Goal: Task Accomplishment & Management: Manage account settings

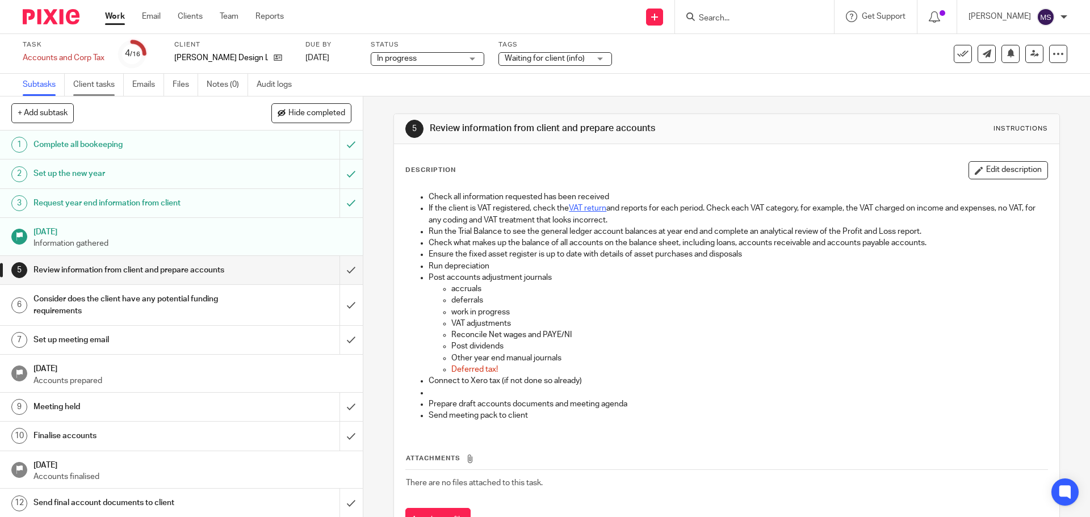
click at [101, 82] on link "Client tasks" at bounding box center [98, 85] width 51 height 22
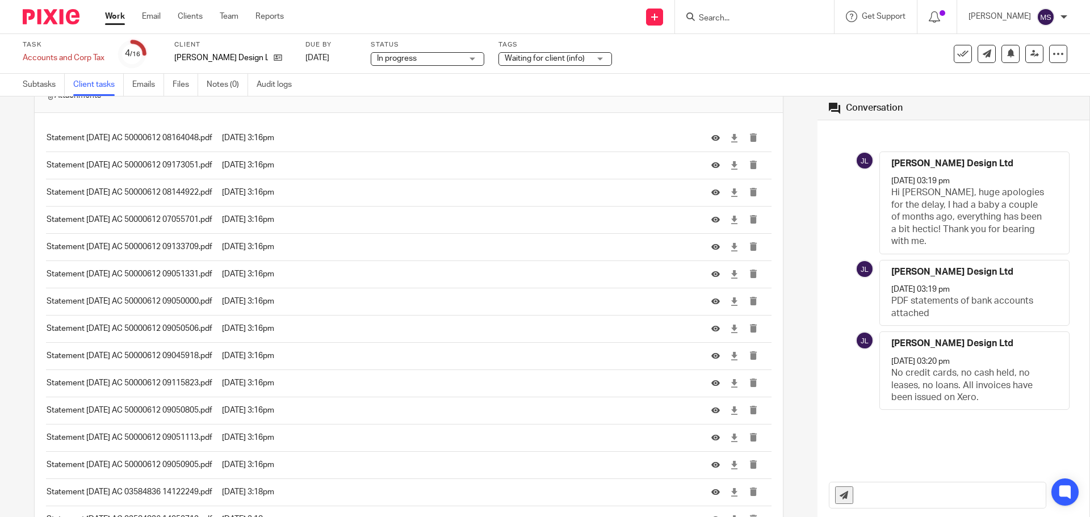
scroll to position [378, 0]
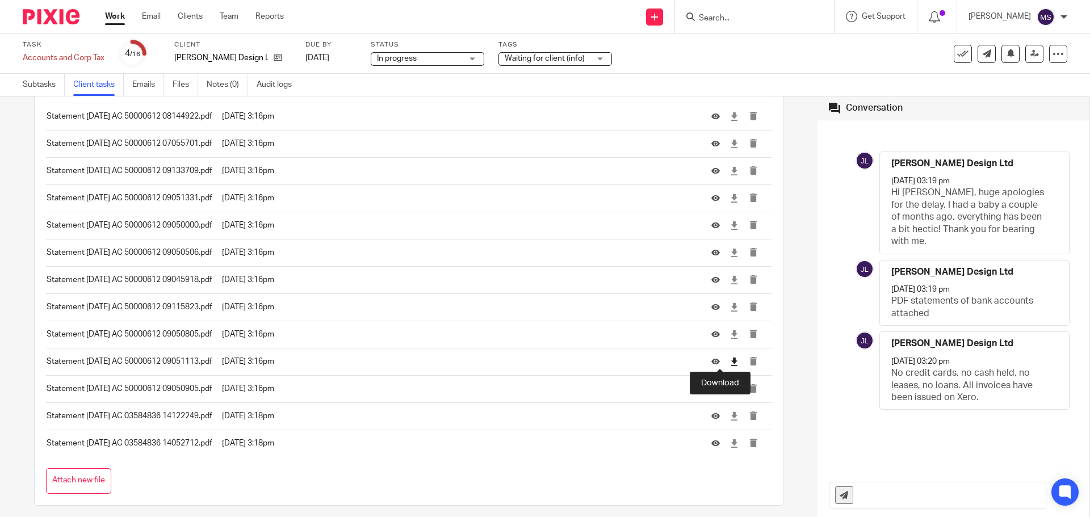
click at [730, 360] on icon at bounding box center [734, 361] width 9 height 9
click at [711, 144] on icon at bounding box center [715, 144] width 9 height 9
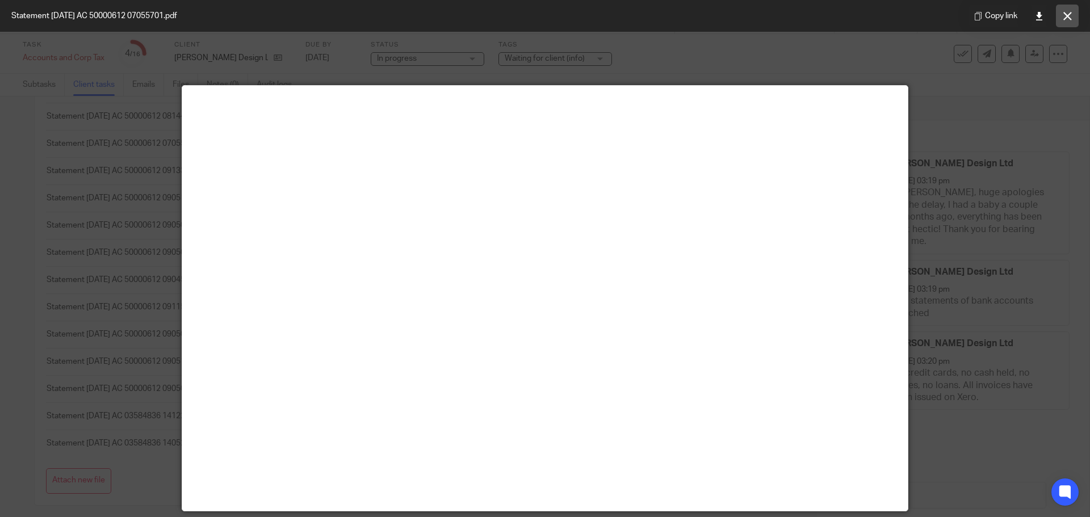
click at [1061, 19] on button at bounding box center [1066, 16] width 23 height 23
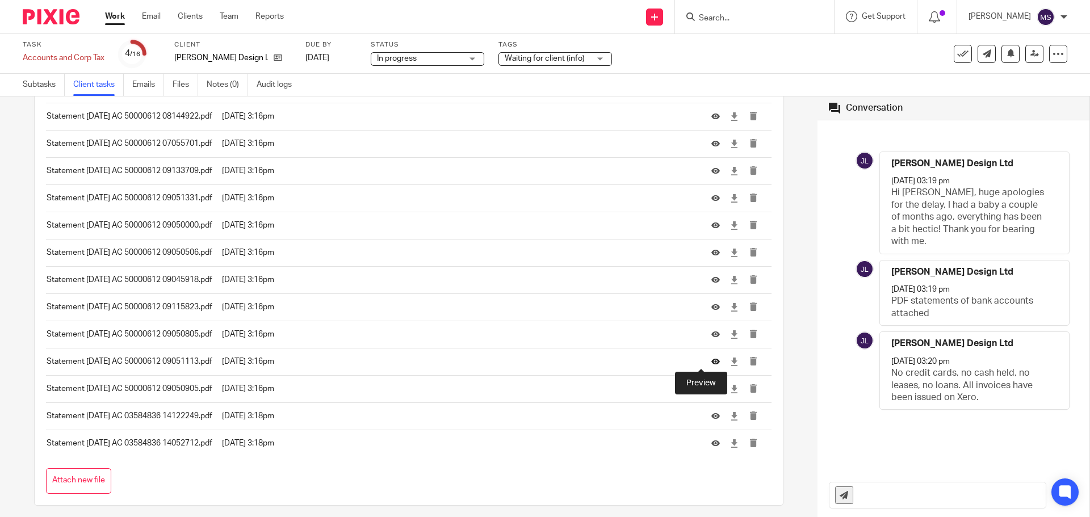
click at [711, 359] on icon at bounding box center [715, 361] width 9 height 9
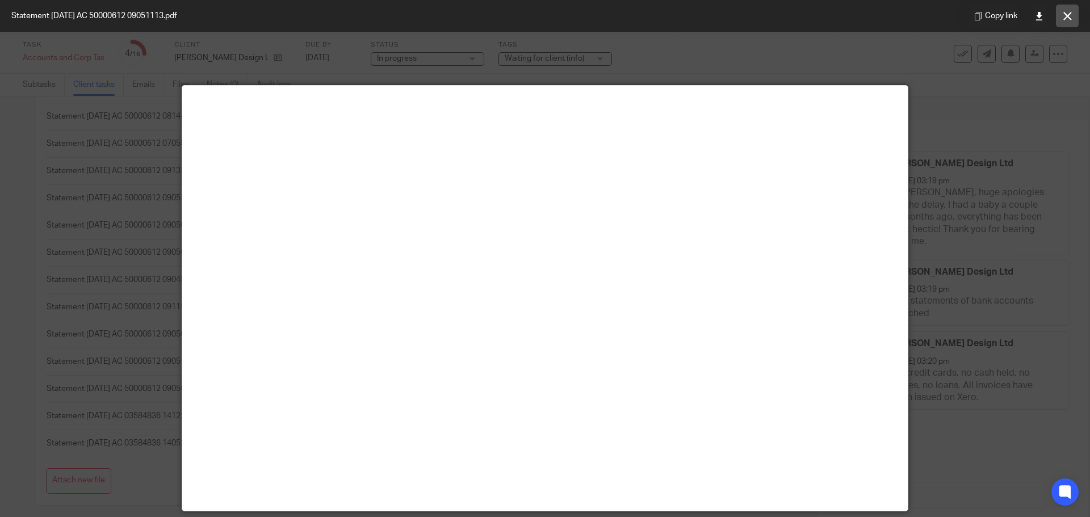
click at [1065, 14] on icon at bounding box center [1067, 16] width 9 height 9
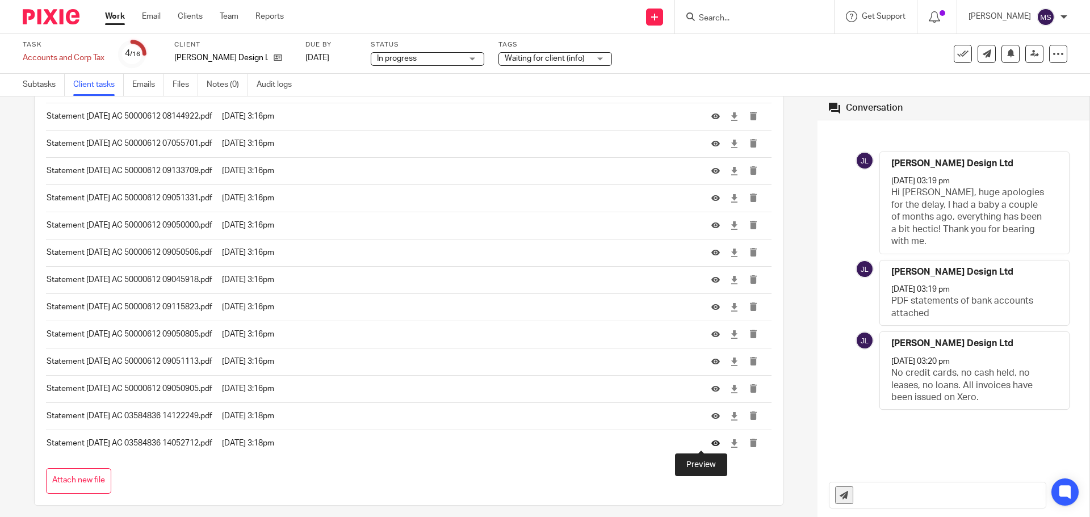
click at [711, 443] on icon at bounding box center [715, 443] width 9 height 9
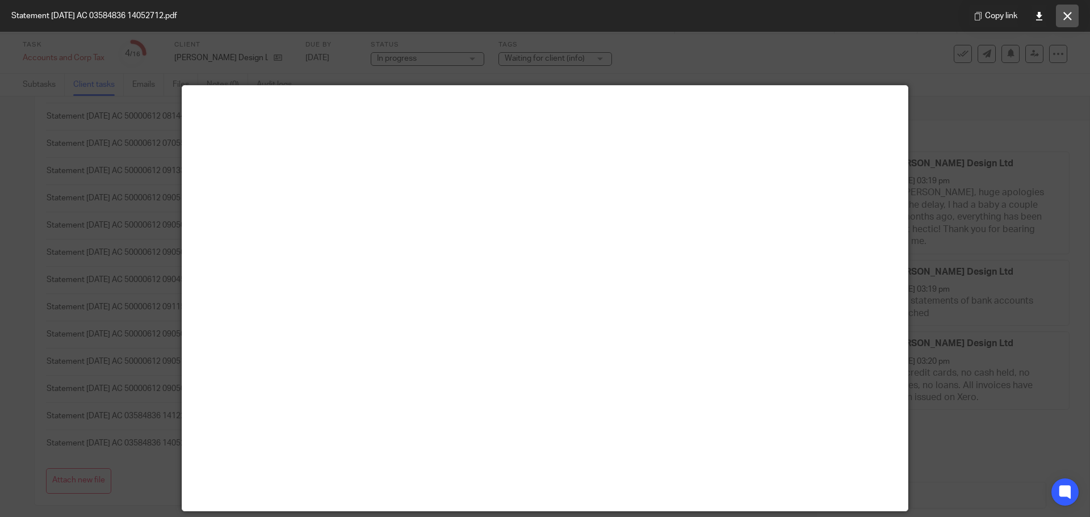
click at [1062, 19] on button at bounding box center [1066, 16] width 23 height 23
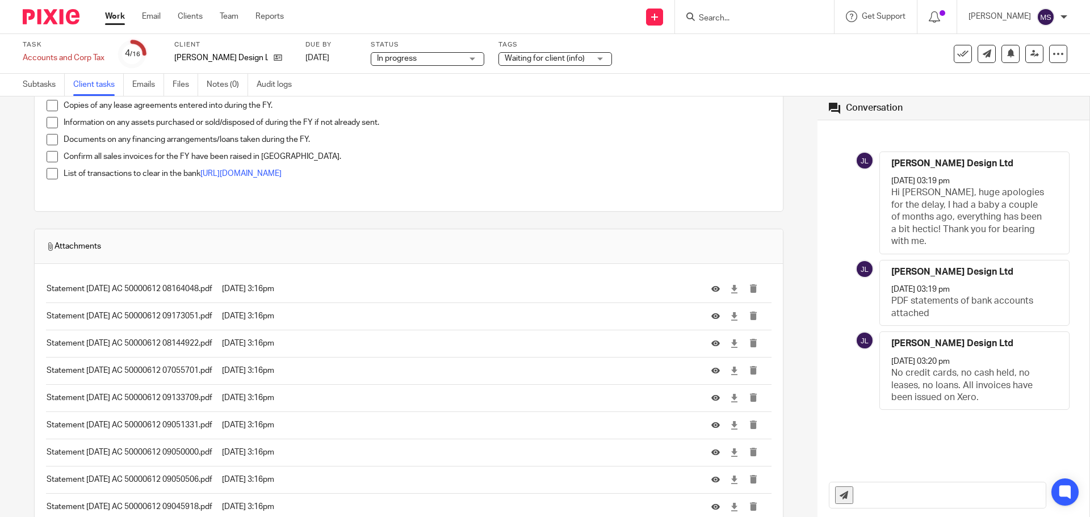
scroll to position [0, 0]
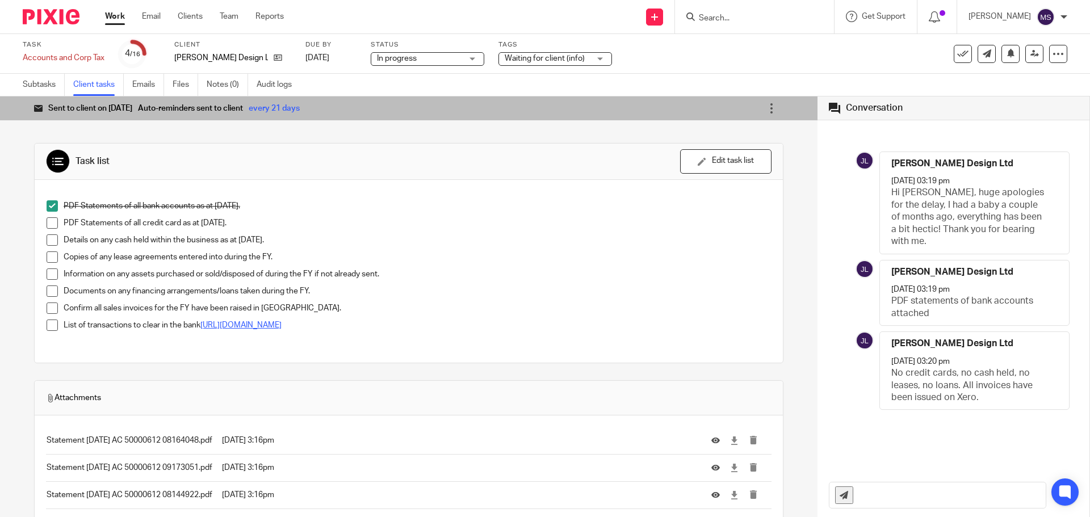
click at [281, 325] on link "https://docs.google.com/spreadsheets/d/1YCi6RqKeYWka0RQFZPtPKQbKMCOUkgv-DrrdEyX…" at bounding box center [240, 325] width 81 height 8
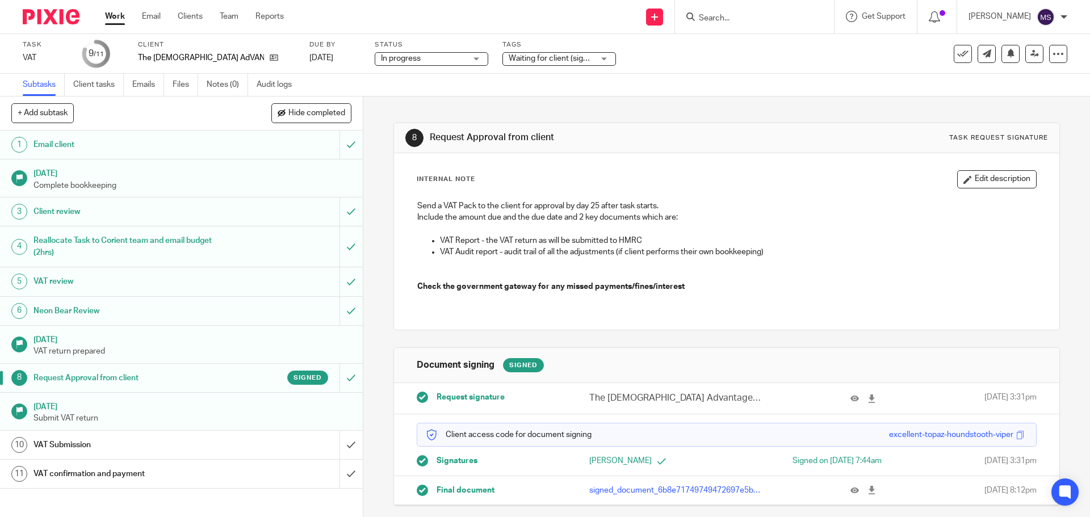
scroll to position [3, 0]
click at [149, 86] on link "Emails" at bounding box center [148, 85] width 32 height 22
click at [337, 446] on input "submit" at bounding box center [181, 445] width 363 height 28
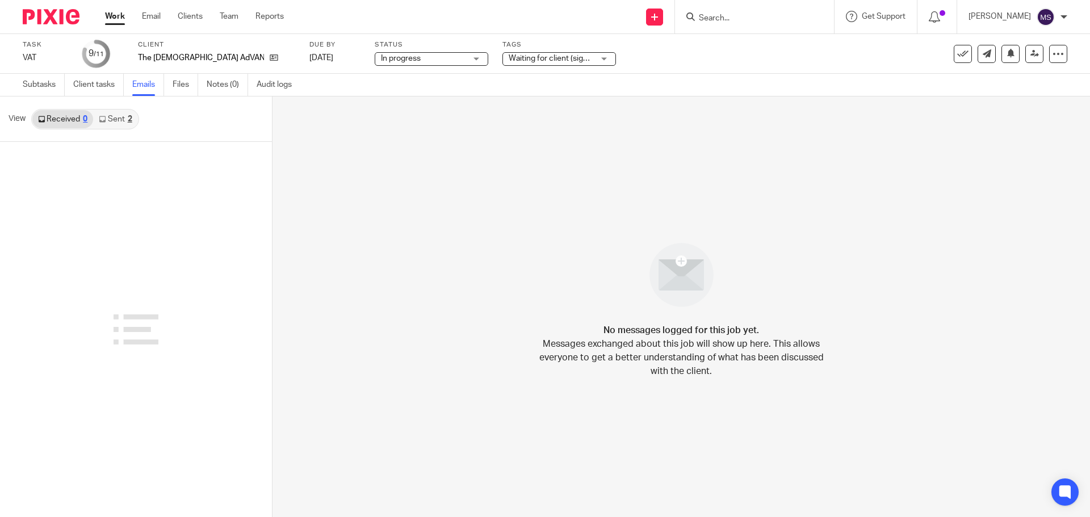
click at [113, 125] on link "Sent 2" at bounding box center [115, 119] width 44 height 18
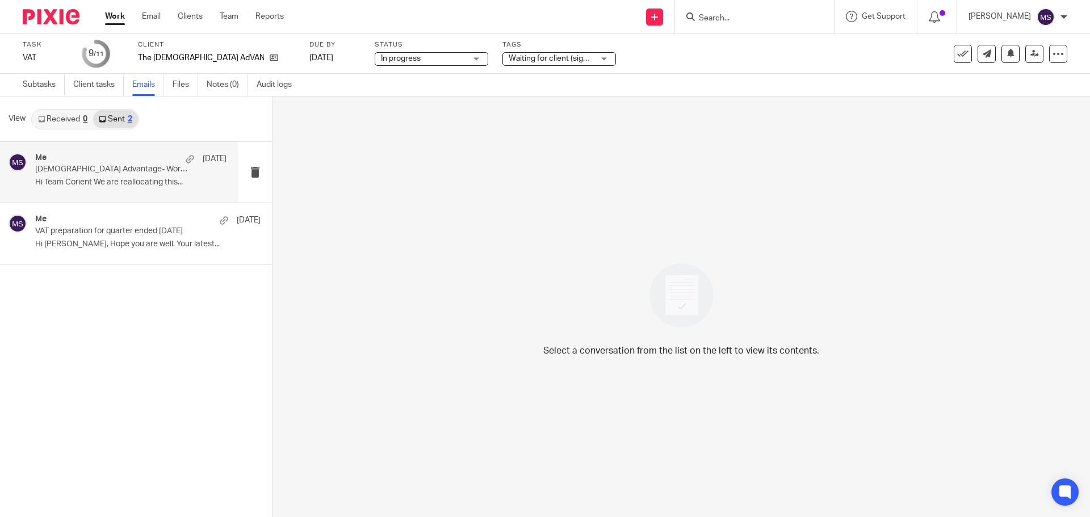
click at [105, 166] on p "[DEMOGRAPHIC_DATA] Advantage- Workflow and Budget Vat return quarter ended [DAT…" at bounding box center [111, 170] width 153 height 10
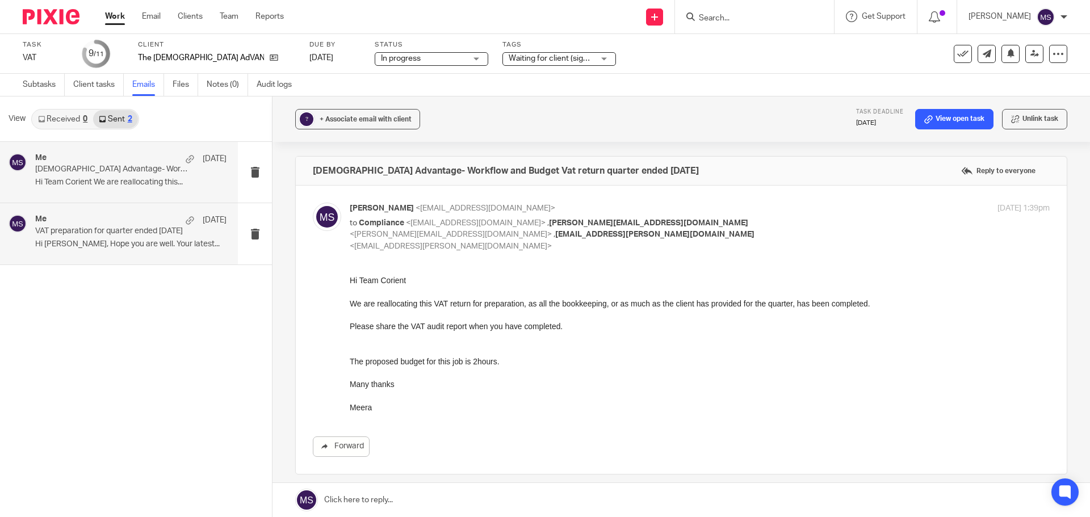
click at [103, 225] on div "Me [DATE]" at bounding box center [130, 219] width 191 height 11
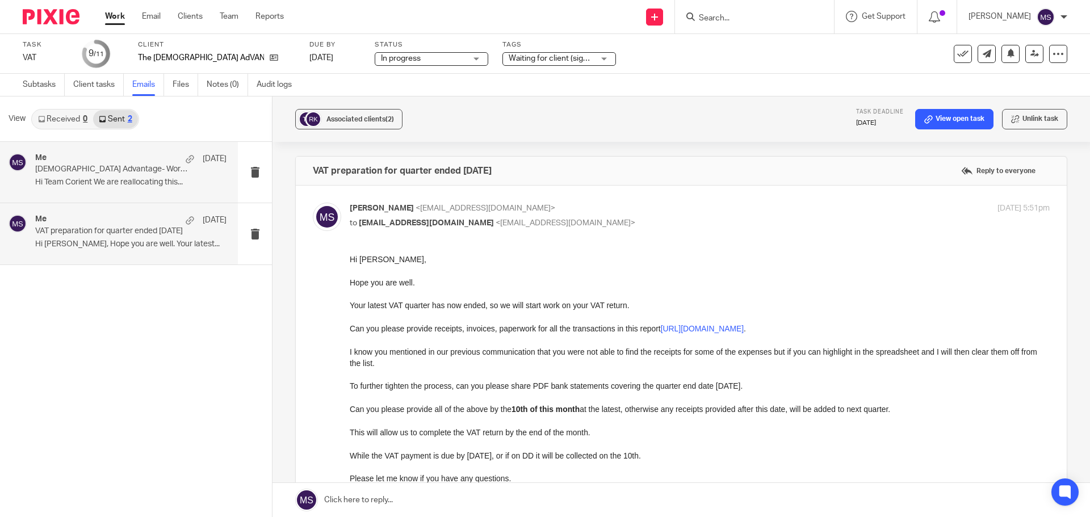
click at [99, 177] on div "Me [DATE] [DEMOGRAPHIC_DATA] Advantage- Workflow and Budget Vat return quarter …" at bounding box center [130, 172] width 191 height 38
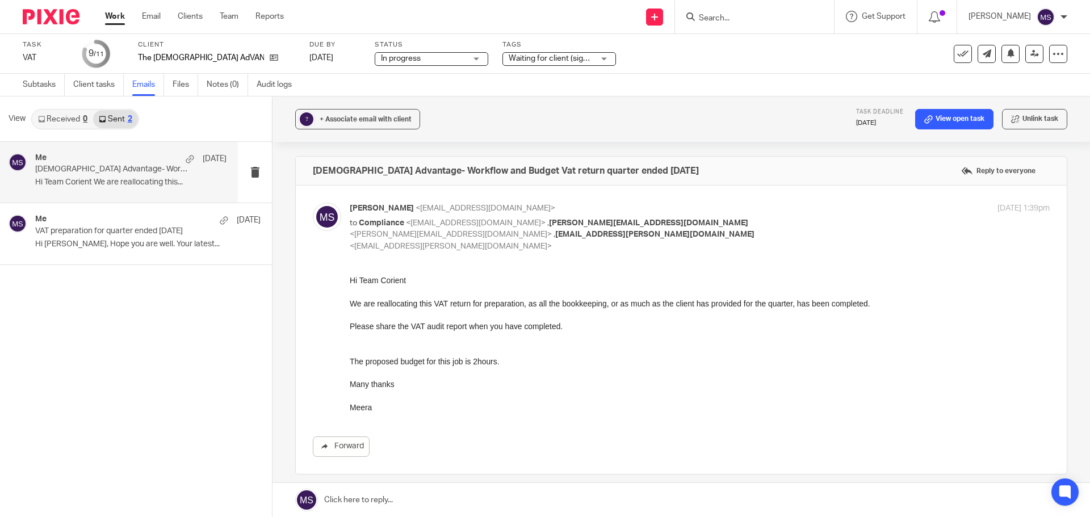
click at [120, 115] on link "Sent 2" at bounding box center [115, 119] width 44 height 18
click at [46, 86] on link "Subtasks" at bounding box center [44, 85] width 42 height 22
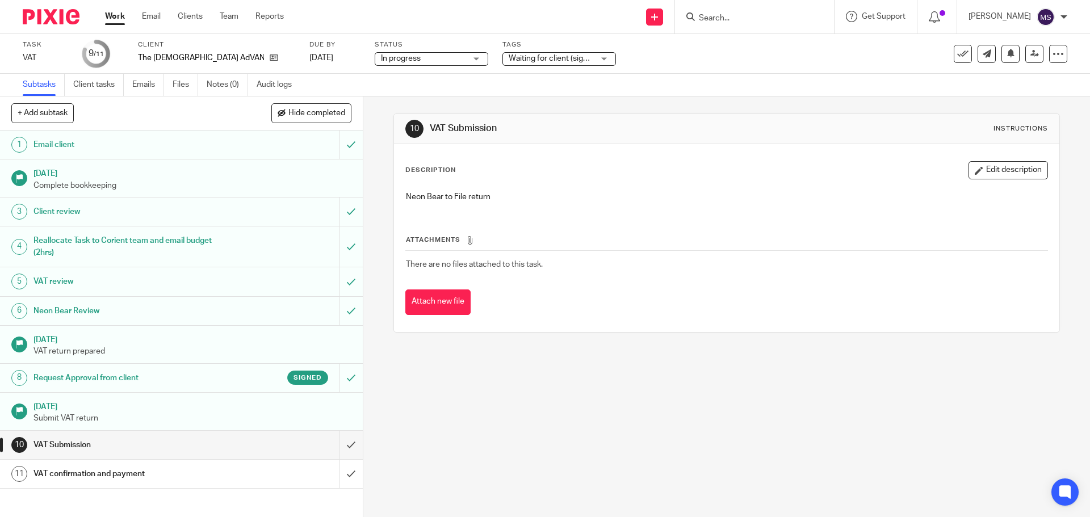
click at [105, 371] on h1 "Request Approval from client" at bounding box center [131, 377] width 196 height 17
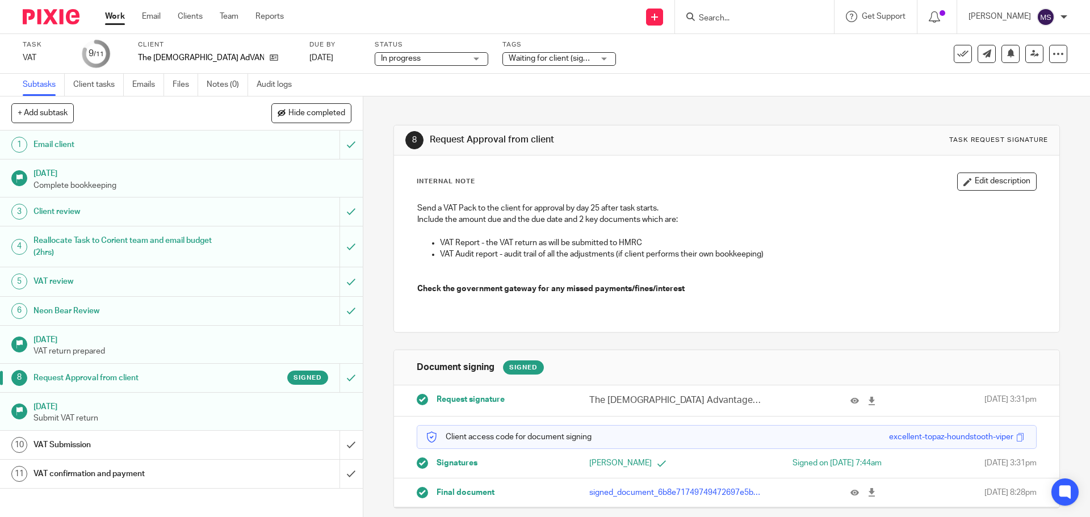
scroll to position [3, 0]
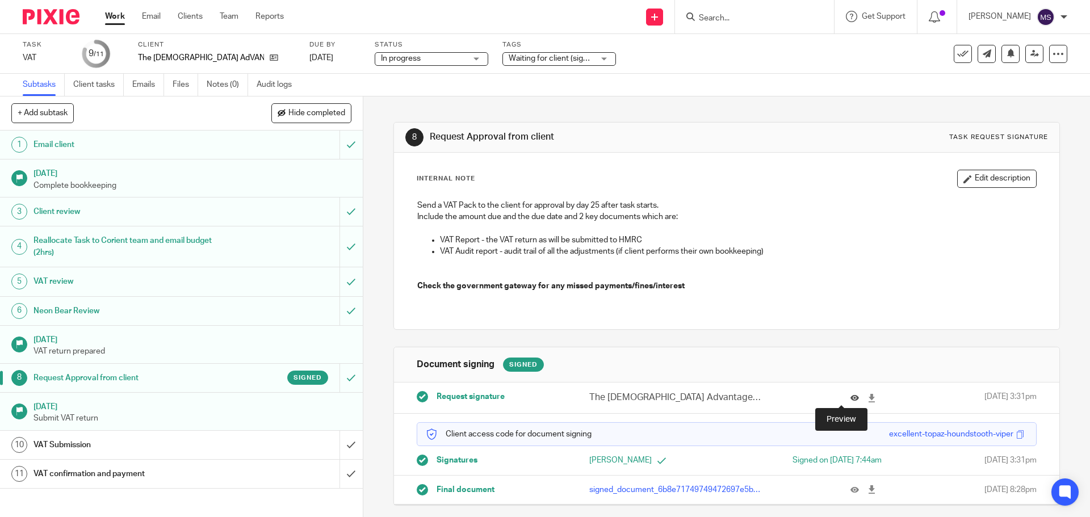
click at [850, 399] on icon at bounding box center [854, 398] width 9 height 9
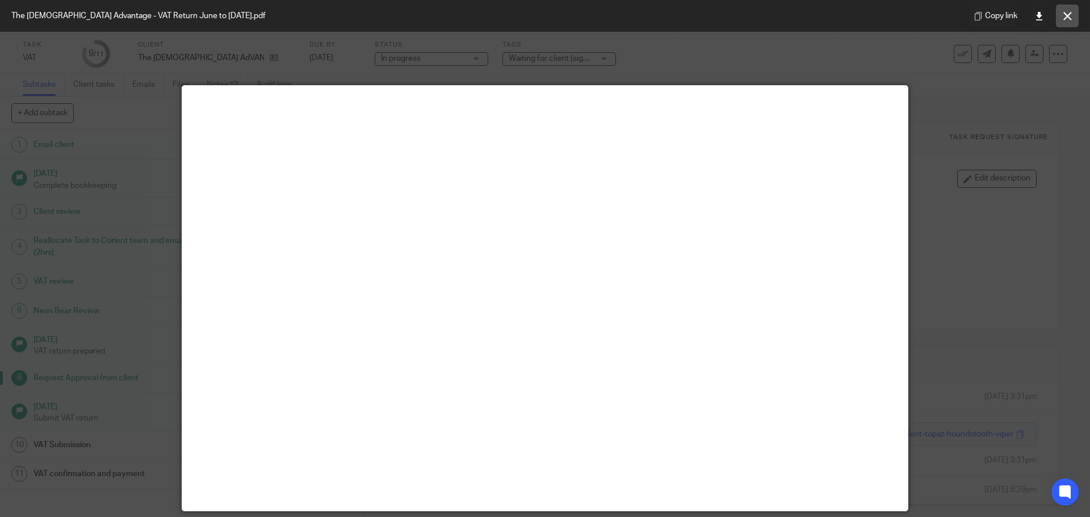
click at [1065, 16] on icon at bounding box center [1067, 16] width 9 height 9
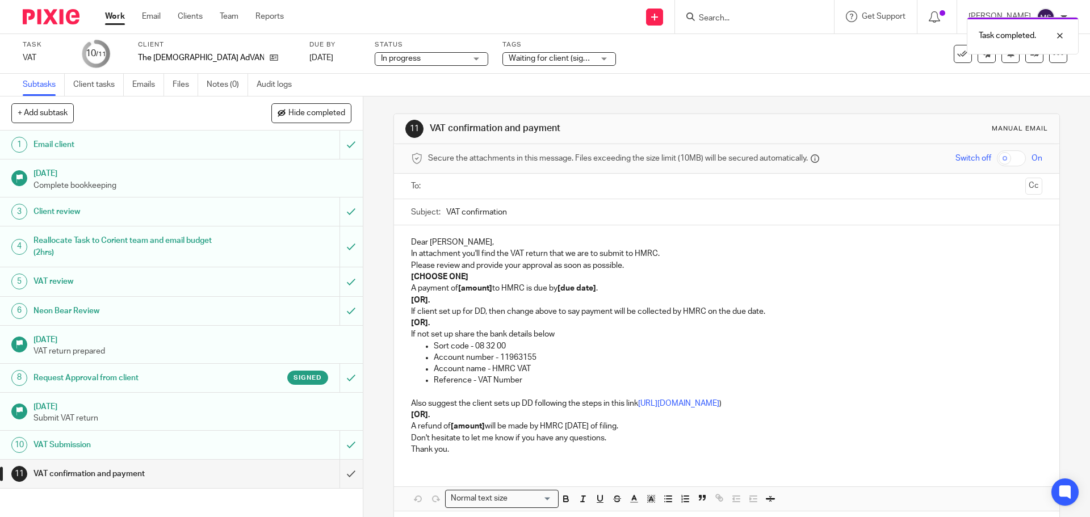
click at [454, 185] on input "text" at bounding box center [726, 186] width 588 height 13
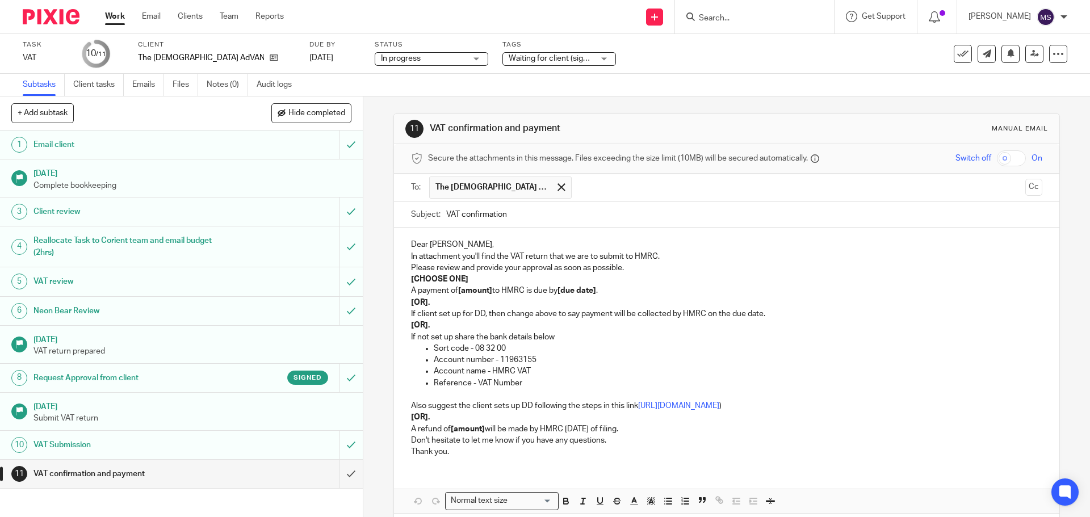
click at [505, 212] on input "VAT confirmation" at bounding box center [743, 215] width 595 height 26
drag, startPoint x: 460, startPoint y: 217, endPoint x: 517, endPoint y: 217, distance: 57.3
click at [517, 217] on input "VAT confirmation" at bounding box center [743, 215] width 595 height 26
type input "VAT confirmation for quarter ended 31st August 2025"
click at [426, 243] on p "Dear Rachel," at bounding box center [726, 244] width 630 height 11
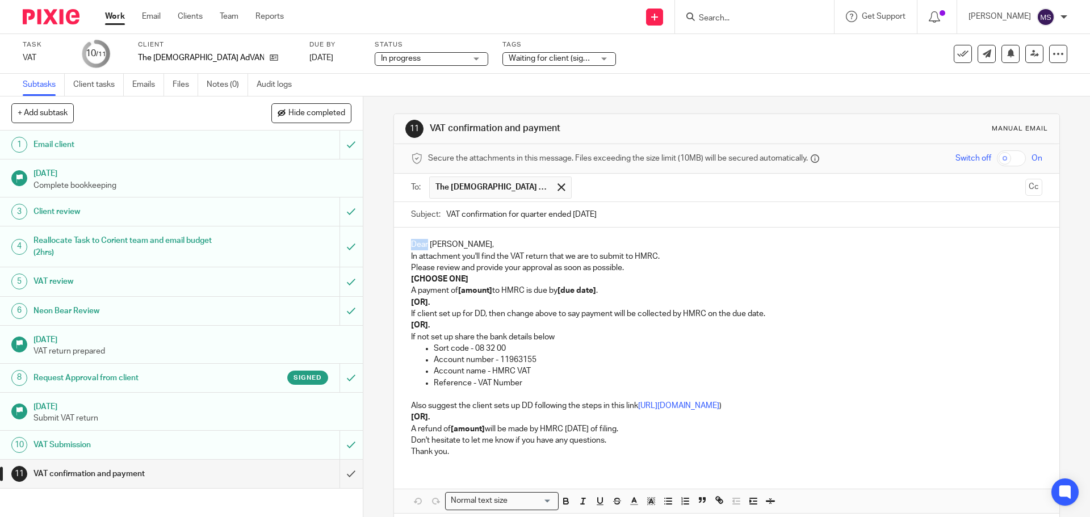
drag, startPoint x: 424, startPoint y: 241, endPoint x: 408, endPoint y: 243, distance: 16.1
click at [411, 243] on p "Dear Rachel," at bounding box center [726, 244] width 630 height 11
click at [447, 246] on p "Hi Rachel," at bounding box center [726, 244] width 630 height 11
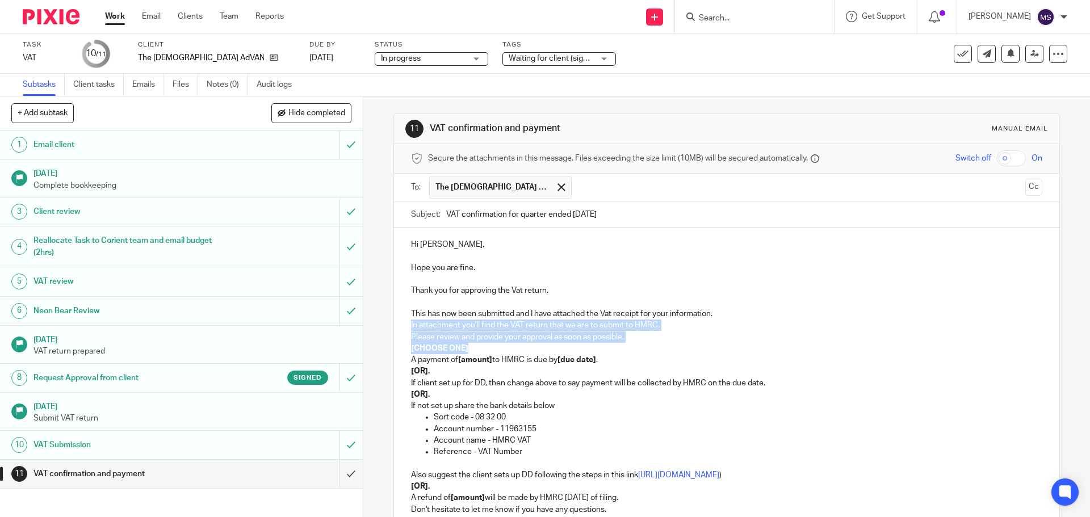
drag, startPoint x: 406, startPoint y: 326, endPoint x: 472, endPoint y: 348, distance: 69.1
click at [472, 348] on div "Hi Rachel, Hope you are fine. Thank you for approving the Vat return. This has …" at bounding box center [726, 382] width 664 height 308
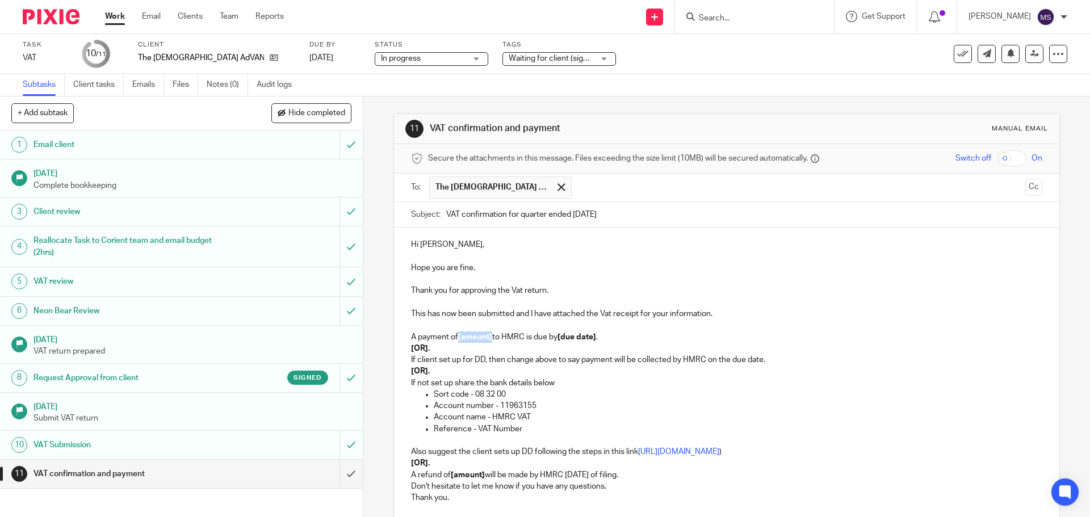
drag, startPoint x: 456, startPoint y: 340, endPoint x: 491, endPoint y: 339, distance: 34.6
click at [491, 339] on p "A payment of [amount] to HMRC is due by [due date] ." at bounding box center [726, 336] width 630 height 11
drag, startPoint x: 561, startPoint y: 339, endPoint x: 599, endPoint y: 341, distance: 38.1
click at [599, 341] on p "A payment of £1,543.63 to HMRC is due by [due date] ." at bounding box center [726, 336] width 630 height 11
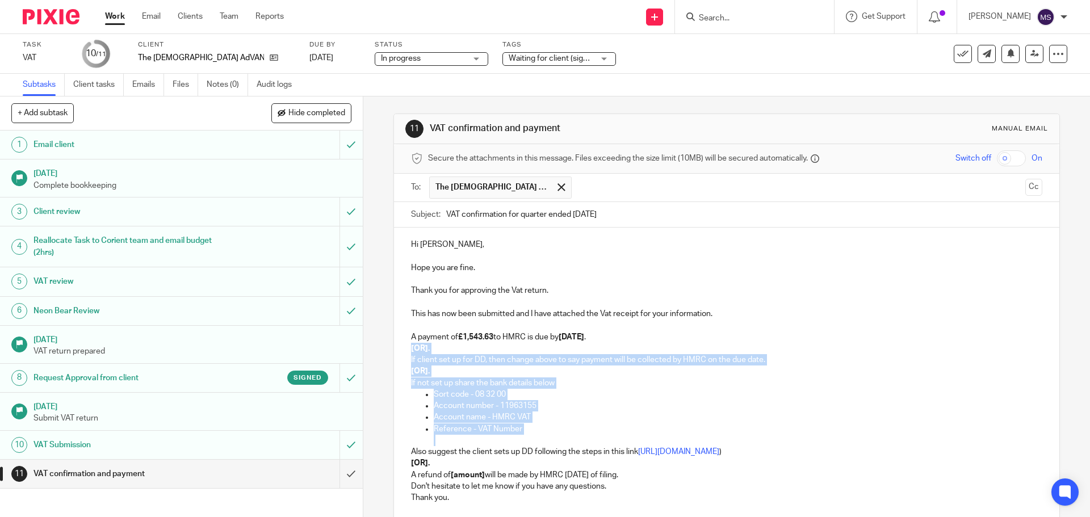
drag, startPoint x: 406, startPoint y: 350, endPoint x: 529, endPoint y: 435, distance: 149.7
click at [529, 435] on div "Hi Rachel, Hope you are fine. Thank you for approving the Vat return. This has …" at bounding box center [726, 370] width 664 height 284
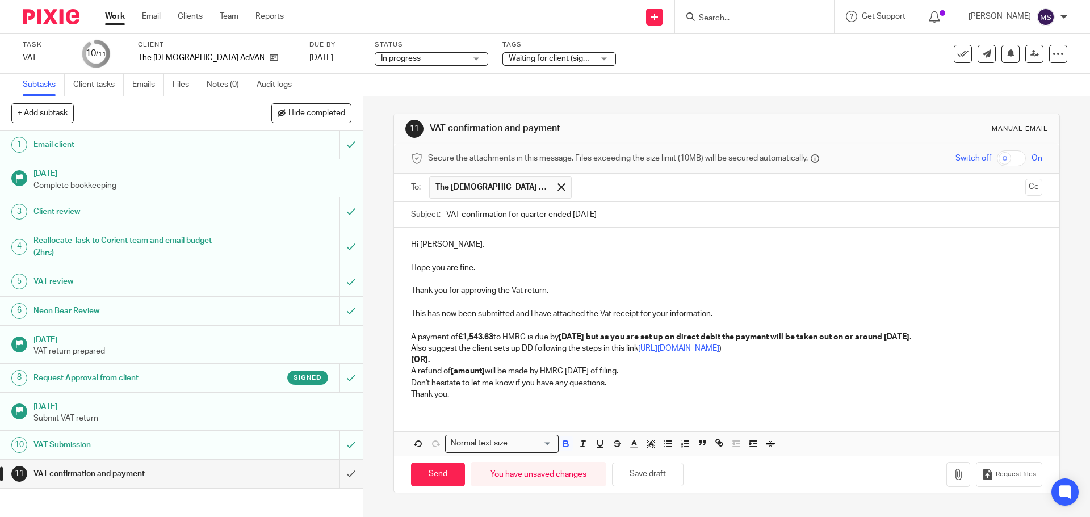
drag, startPoint x: 630, startPoint y: 338, endPoint x: 994, endPoint y: 335, distance: 364.3
click at [909, 335] on strong "7th October 2025 but as you are set up on direct debit the payment will be take…" at bounding box center [733, 337] width 351 height 8
drag, startPoint x: 714, startPoint y: 335, endPoint x: 562, endPoint y: 441, distance: 185.8
click at [562, 441] on icon "button" at bounding box center [566, 444] width 10 height 10
drag, startPoint x: 561, startPoint y: 337, endPoint x: 627, endPoint y: 340, distance: 66.5
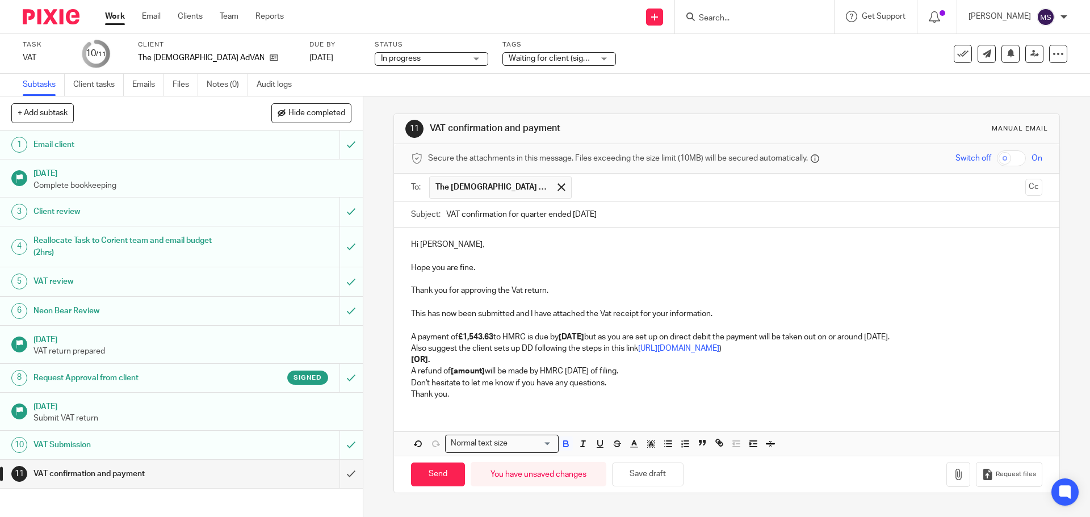
click at [627, 340] on p "A payment of £1,543.63 to HMRC is due by 7th October 2025 but as you are set up…" at bounding box center [726, 336] width 630 height 11
click at [560, 436] on button "button" at bounding box center [565, 443] width 14 height 14
drag, startPoint x: 409, startPoint y: 347, endPoint x: 651, endPoint y: 371, distance: 244.0
click at [651, 371] on div "Hi Rachel, Hope you are fine. Thank you for approving the Vat return. This has …" at bounding box center [726, 318] width 664 height 181
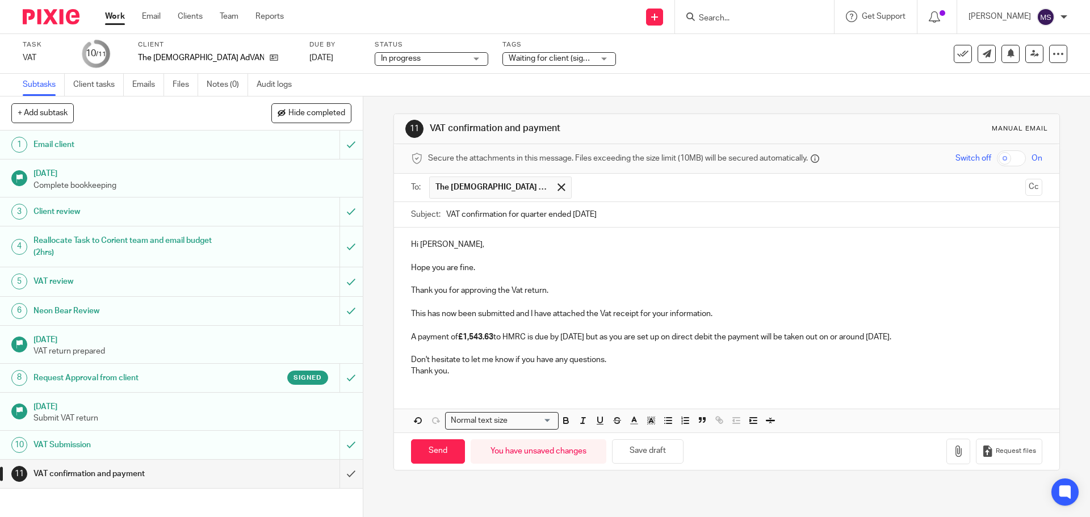
click at [610, 357] on p "Don't hesitate to let me know if you have any questions." at bounding box center [726, 359] width 630 height 11
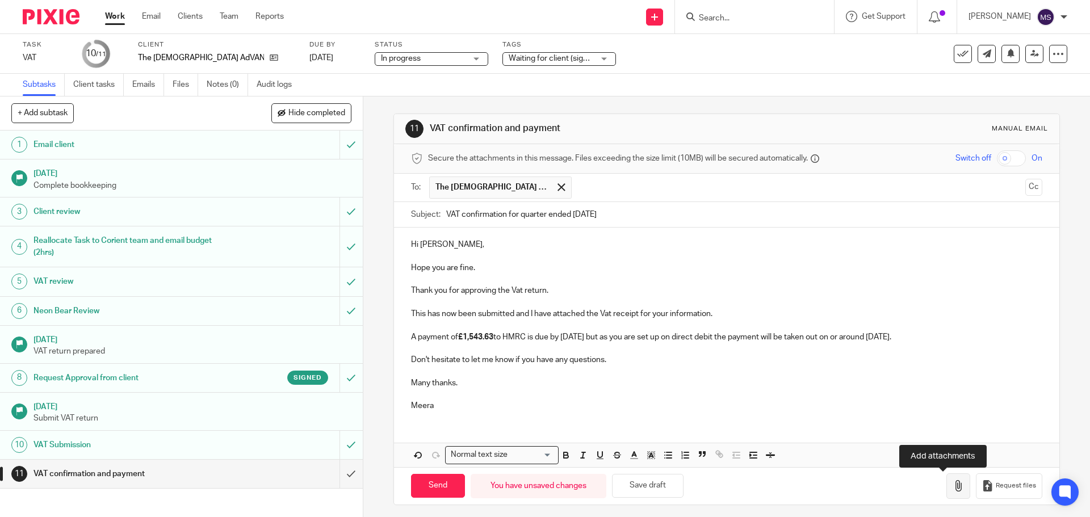
click at [952, 482] on icon "button" at bounding box center [957, 485] width 11 height 11
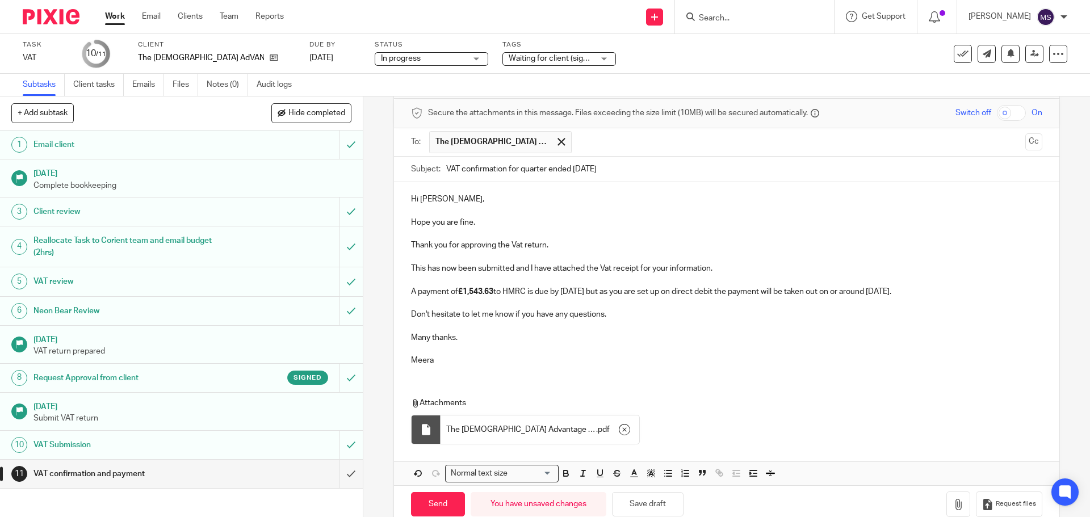
scroll to position [69, 0]
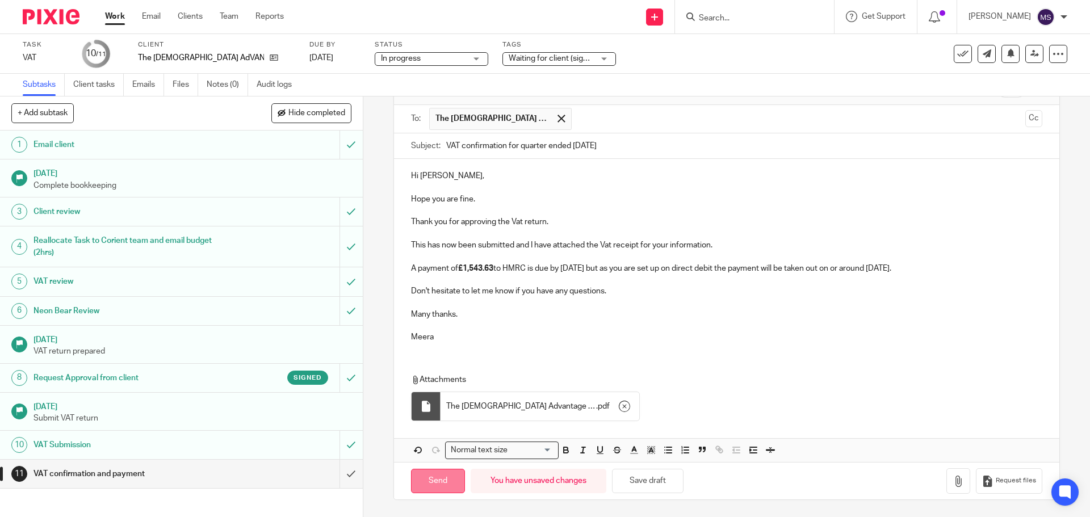
click at [431, 484] on input "Send" at bounding box center [438, 481] width 54 height 24
type input "Sent"
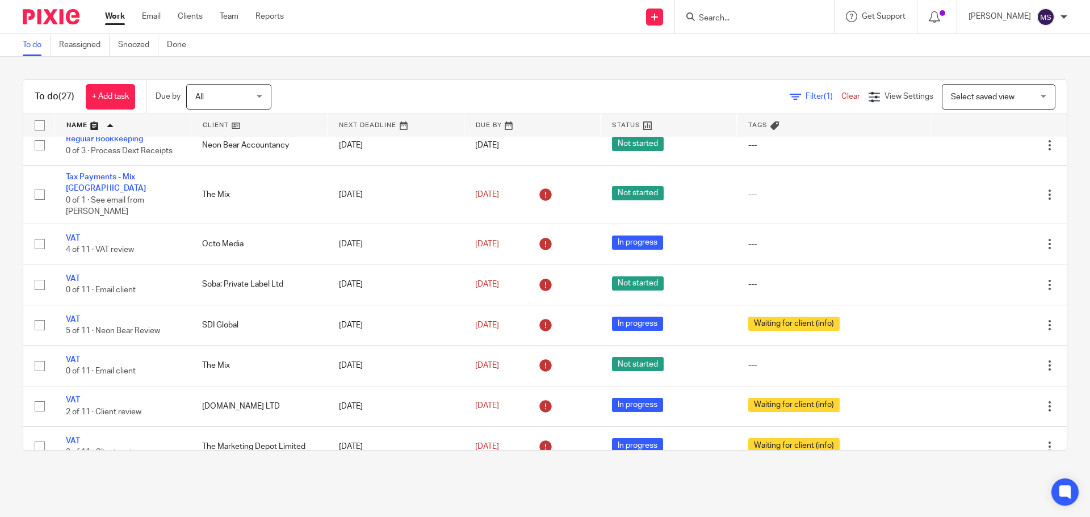
scroll to position [1003, 0]
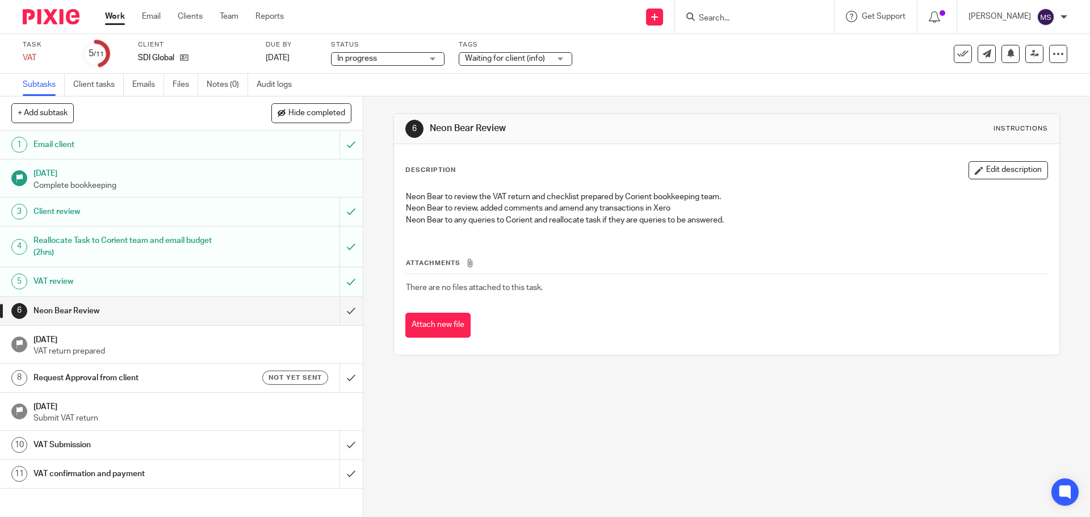
click at [104, 307] on h1 "Neon Bear Review" at bounding box center [131, 310] width 196 height 17
click at [75, 283] on h1 "VAT review" at bounding box center [131, 281] width 196 height 17
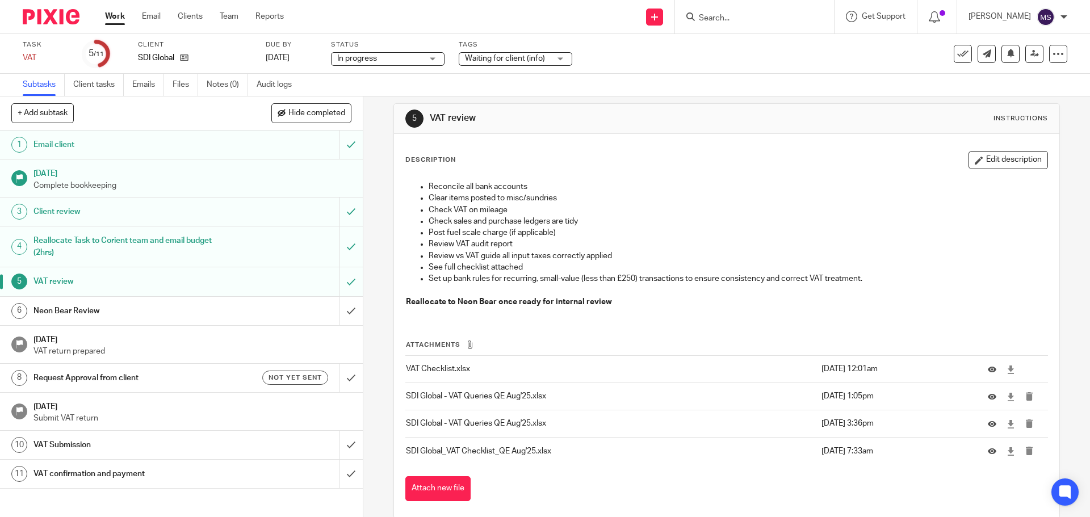
scroll to position [29, 0]
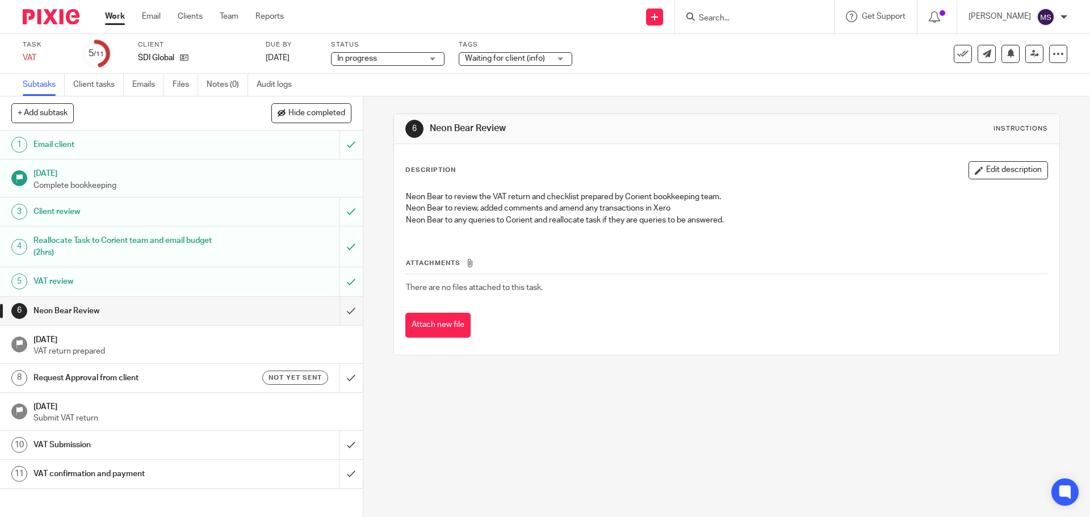
click at [57, 314] on h1 "Neon Bear Review" at bounding box center [131, 310] width 196 height 17
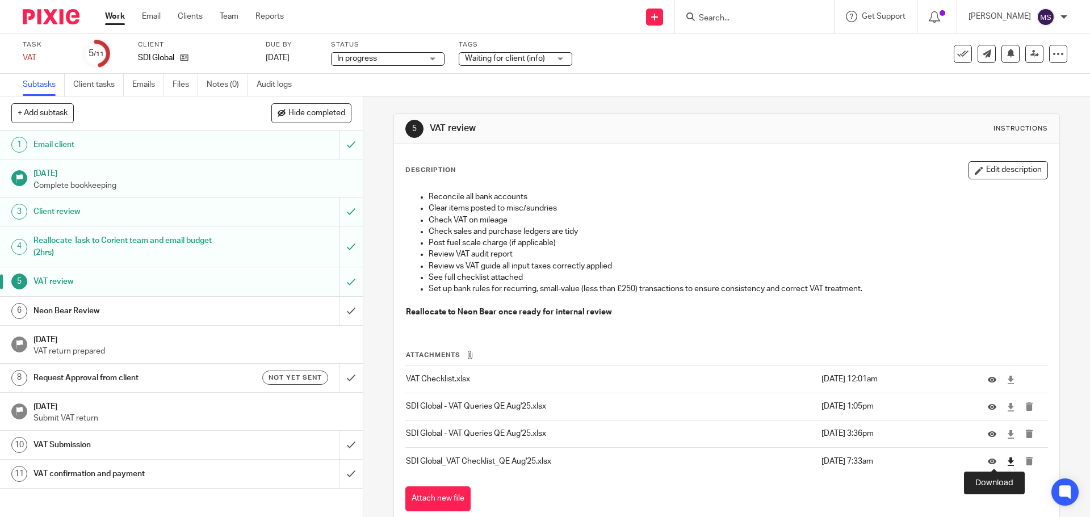
click at [1006, 461] on icon at bounding box center [1010, 461] width 9 height 9
click at [534, 57] on span "Waiting for client (info)" at bounding box center [505, 58] width 80 height 8
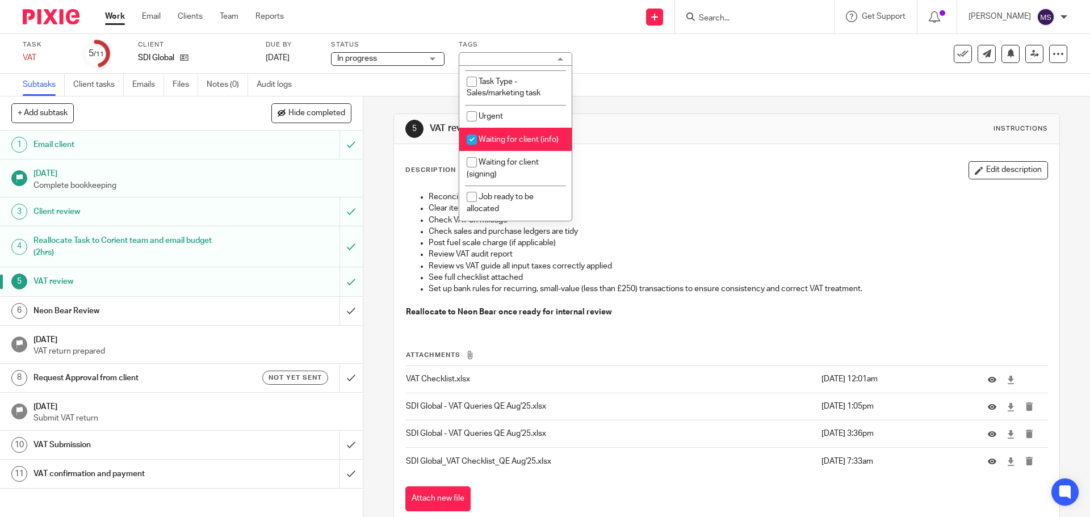
scroll to position [388, 0]
click at [470, 161] on input "checkbox" at bounding box center [472, 163] width 22 height 22
checkbox input "true"
click at [476, 129] on input "checkbox" at bounding box center [472, 140] width 22 height 22
checkbox input "false"
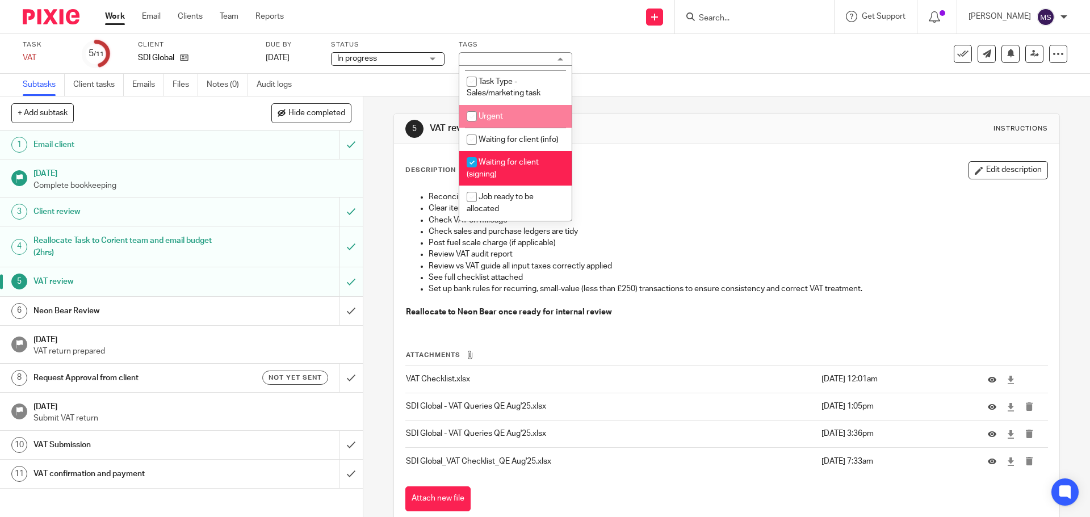
click at [417, 58] on span "In progress" at bounding box center [379, 59] width 85 height 12
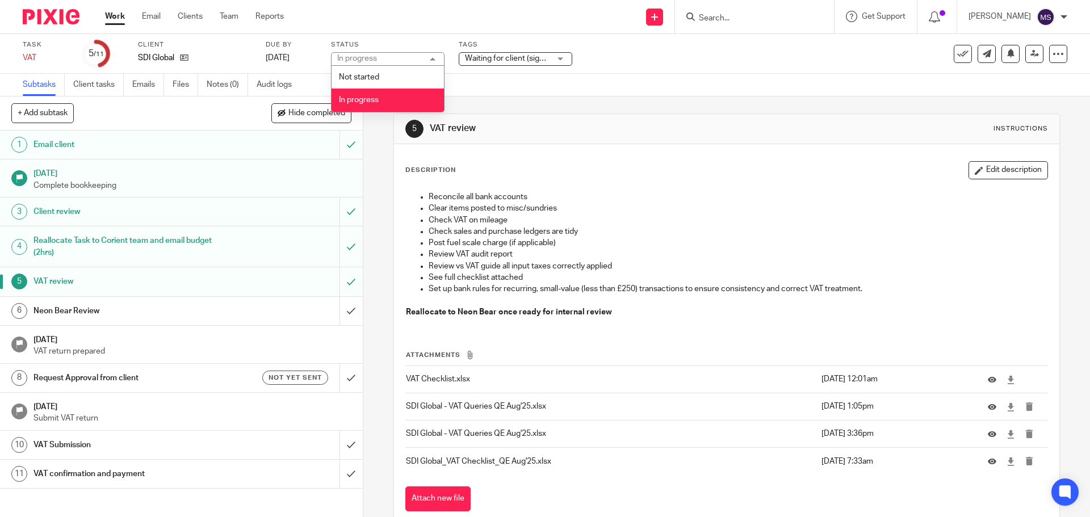
click at [609, 67] on div "Task VAT Save VAT 5 /11 Client SDI Global Due by 30 Sep 2025 Status In progress…" at bounding box center [458, 53] width 870 height 27
click at [61, 383] on h1 "Request Approval from client" at bounding box center [131, 377] width 196 height 17
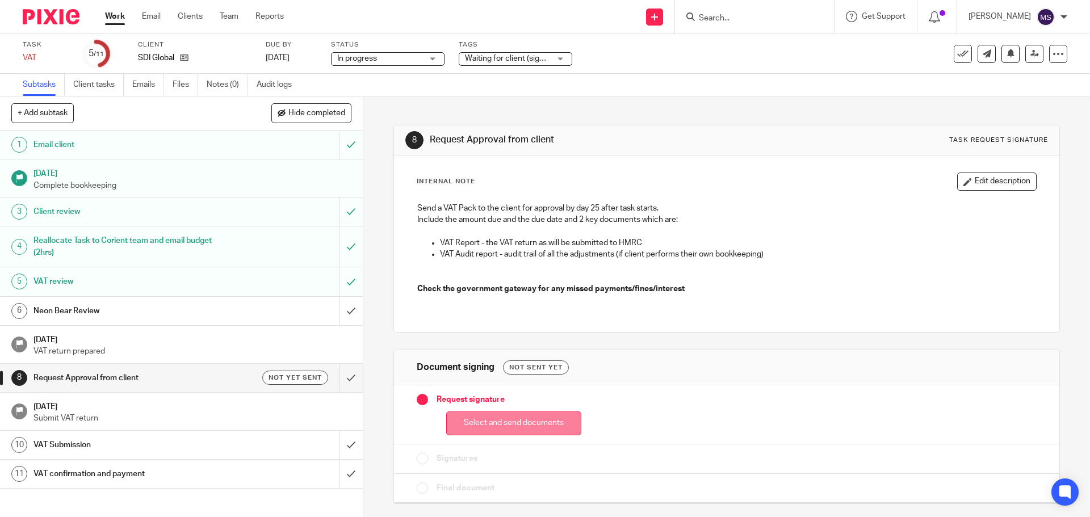
click at [482, 418] on button "Select and send documents" at bounding box center [513, 423] width 135 height 24
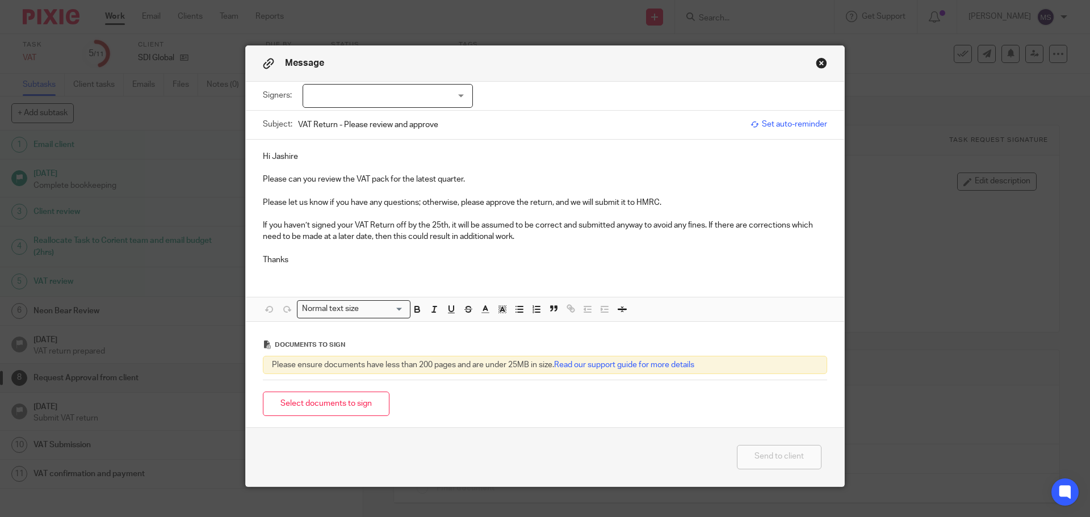
click at [342, 97] on div at bounding box center [387, 96] width 170 height 24
click at [308, 121] on input "checkbox" at bounding box center [312, 119] width 22 height 22
checkbox input "true"
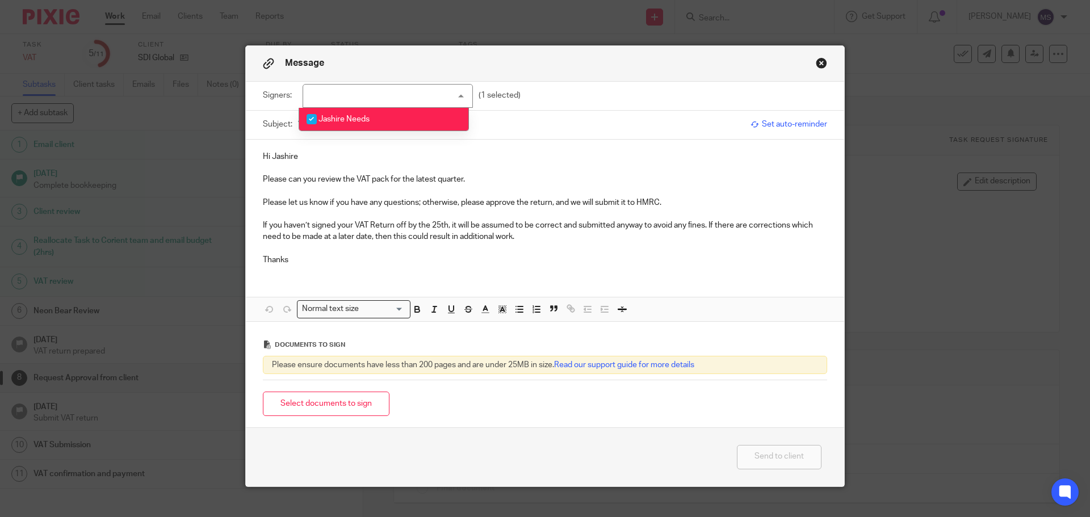
click at [518, 125] on input "VAT Return - Please review and approve" at bounding box center [521, 125] width 447 height 26
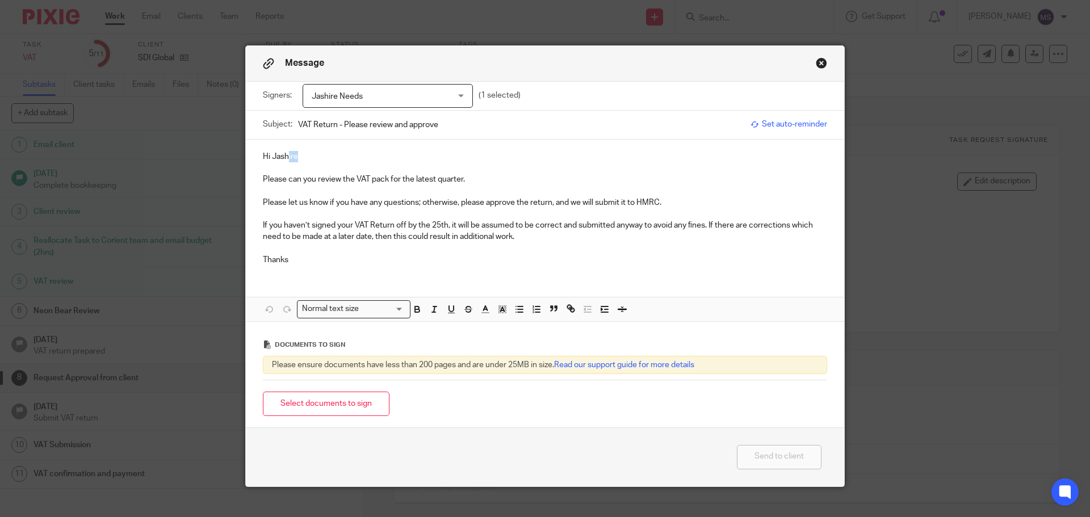
drag, startPoint x: 283, startPoint y: 156, endPoint x: 309, endPoint y: 156, distance: 25.5
click at [309, 156] on p "Hi Jashire" at bounding box center [545, 156] width 564 height 11
click at [352, 406] on button "Select documents to sign" at bounding box center [326, 404] width 127 height 24
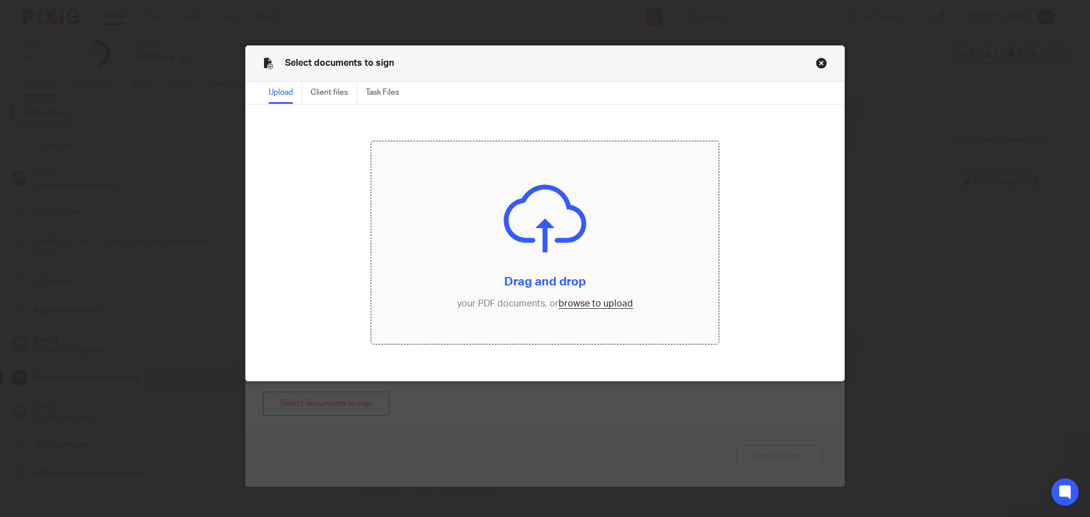
click at [577, 309] on input "file" at bounding box center [545, 242] width 348 height 203
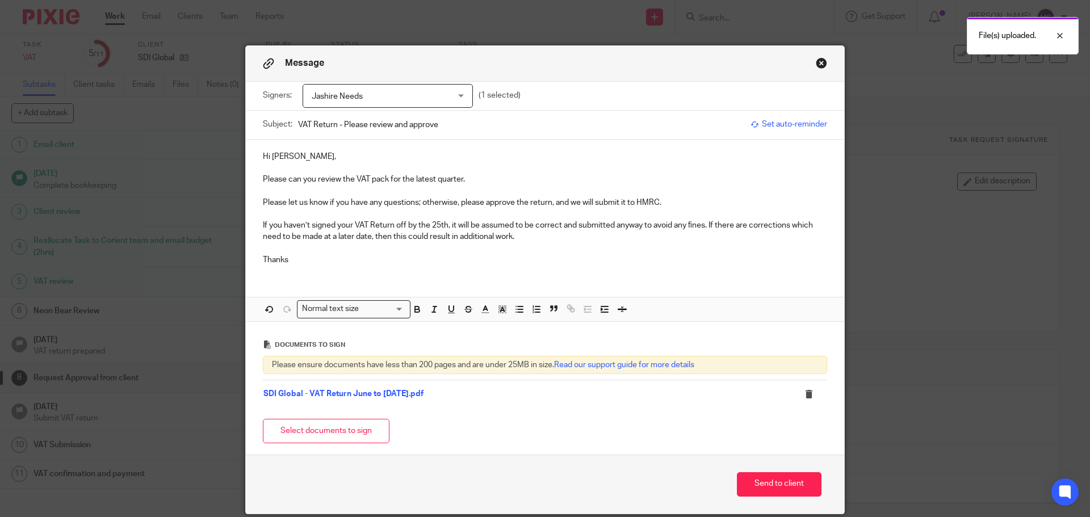
click at [263, 180] on p "Please can you review the VAT pack for the latest quarter." at bounding box center [545, 179] width 564 height 11
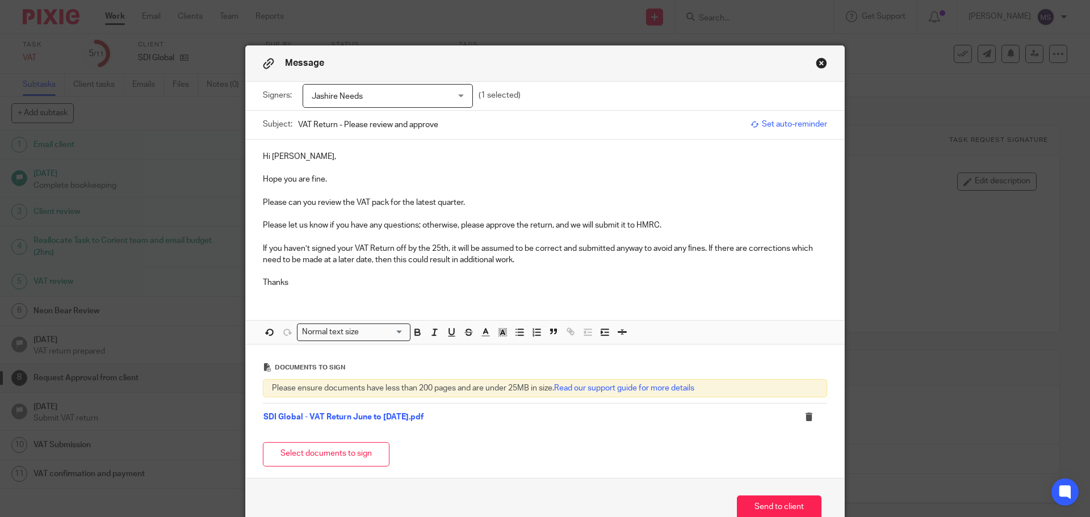
click at [448, 128] on input "VAT Return - Please review and approve" at bounding box center [521, 125] width 447 height 26
type input "VAT Return - Please review and approve for quarter ended 31st August 2025"
click at [667, 225] on p "Please let us know if you have any questions; otherwise, please approve the ret…" at bounding box center [545, 225] width 564 height 11
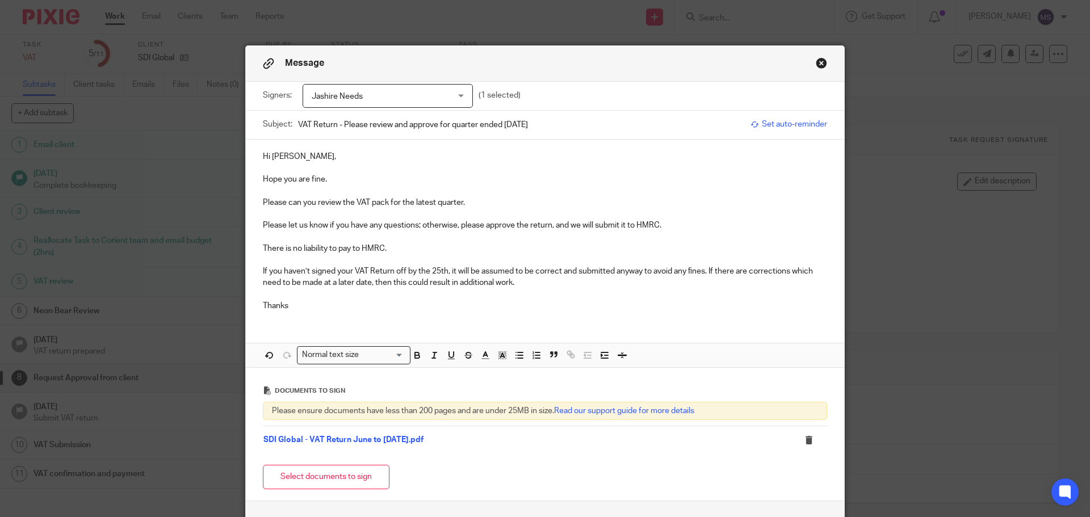
click at [708, 271] on p "If you haven’t signed your VAT Return off by the 25th, it will be assumed to be…" at bounding box center [545, 277] width 564 height 23
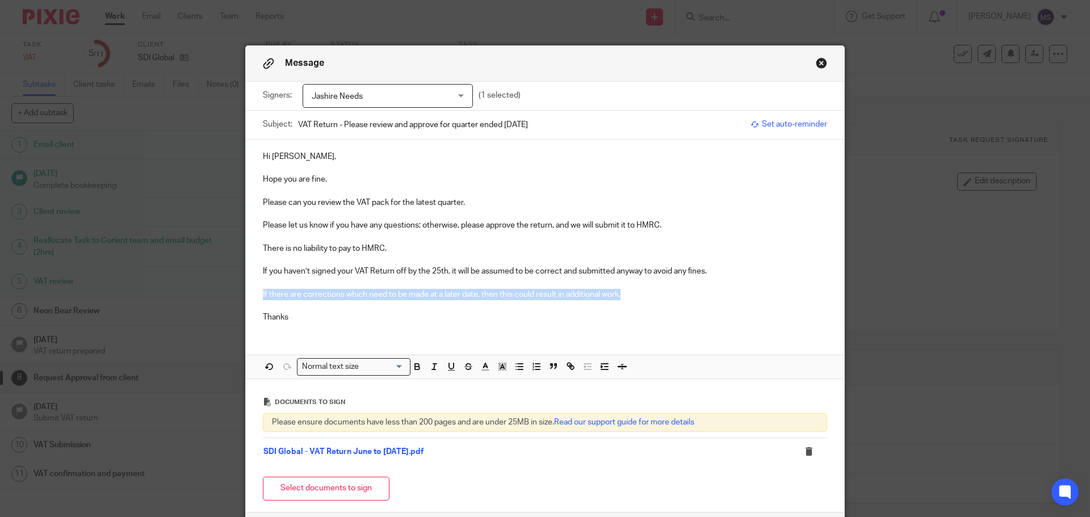
drag, startPoint x: 259, startPoint y: 295, endPoint x: 634, endPoint y: 295, distance: 375.7
click at [634, 295] on p "If there are corrections which need to be made at a later date, then this could…" at bounding box center [545, 294] width 564 height 11
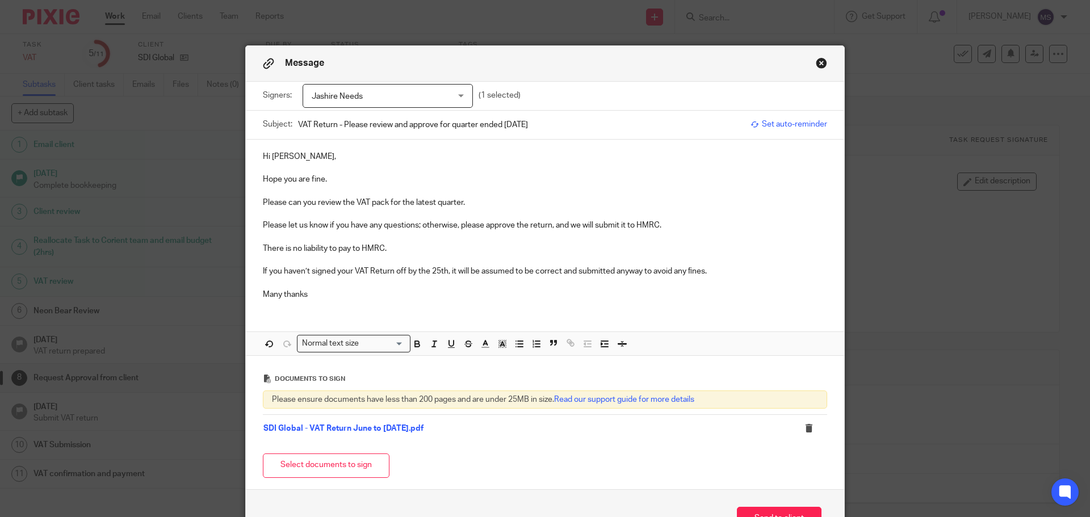
click at [342, 291] on p "Many thanks" at bounding box center [545, 294] width 564 height 11
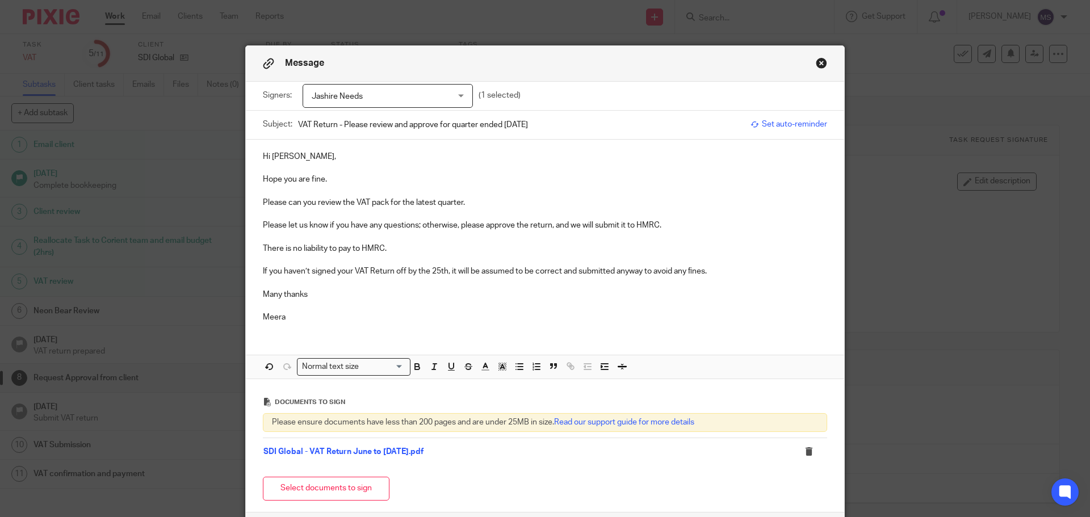
click at [434, 271] on p "If you haven’t signed your VAT Return off by the 25th, it will be assumed to be…" at bounding box center [545, 271] width 564 height 11
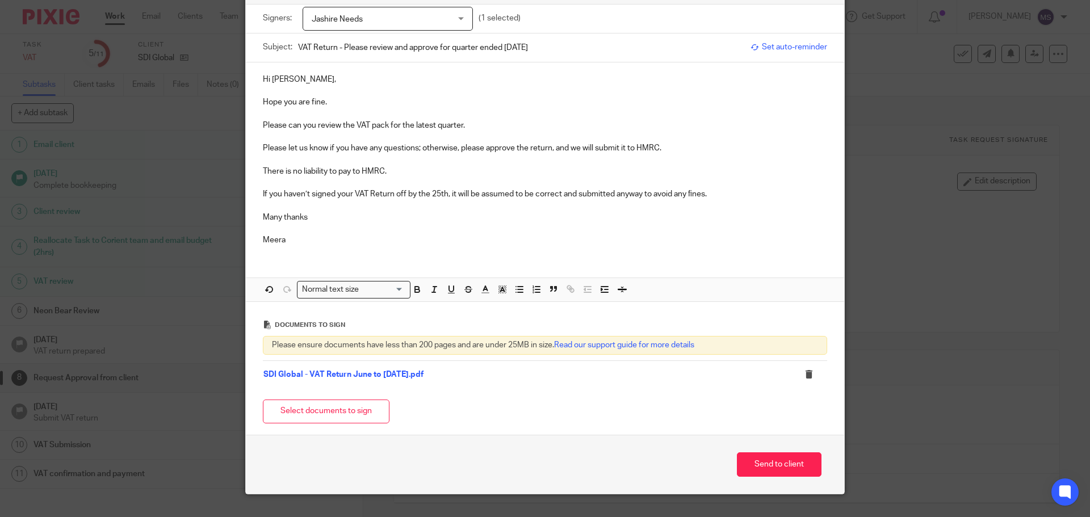
scroll to position [100, 0]
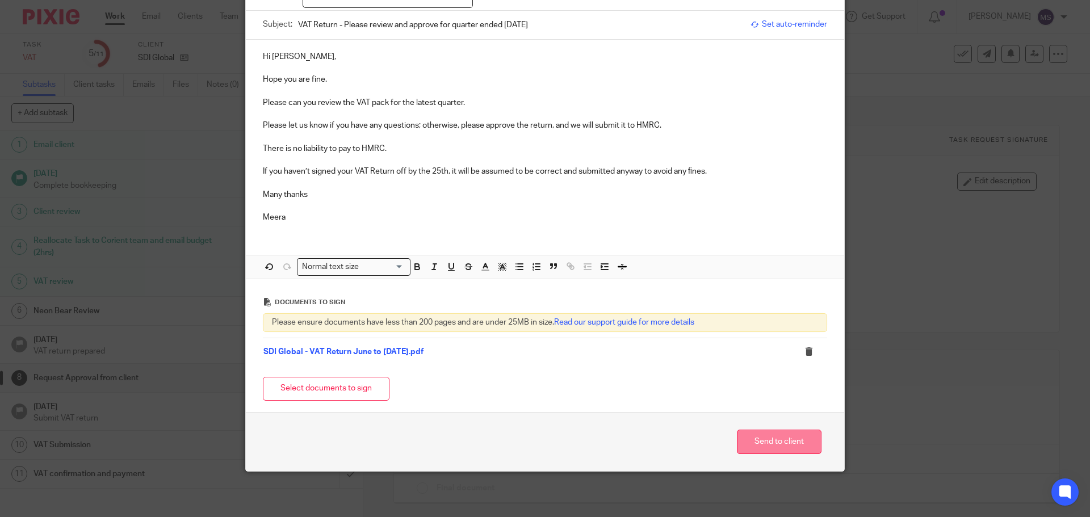
click at [777, 441] on button "Send to client" at bounding box center [779, 442] width 85 height 24
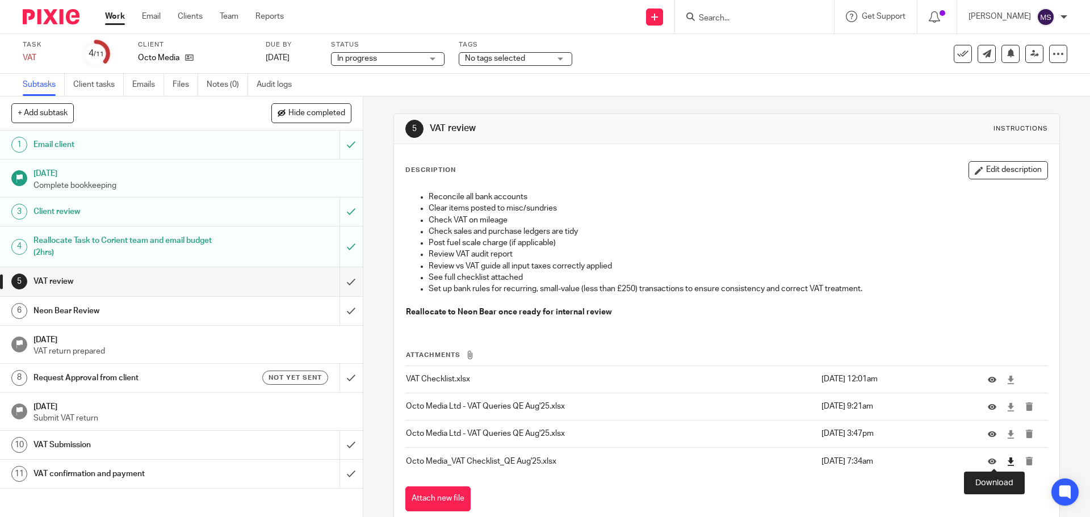
click at [1006, 460] on icon at bounding box center [1010, 461] width 9 height 9
click at [338, 282] on input "submit" at bounding box center [181, 281] width 363 height 28
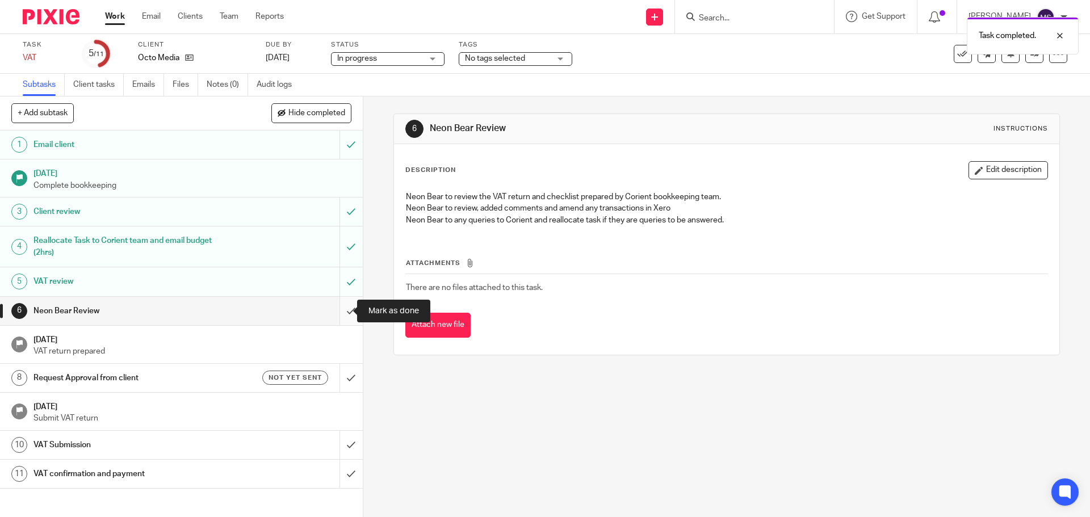
click at [339, 308] on input "submit" at bounding box center [181, 311] width 363 height 28
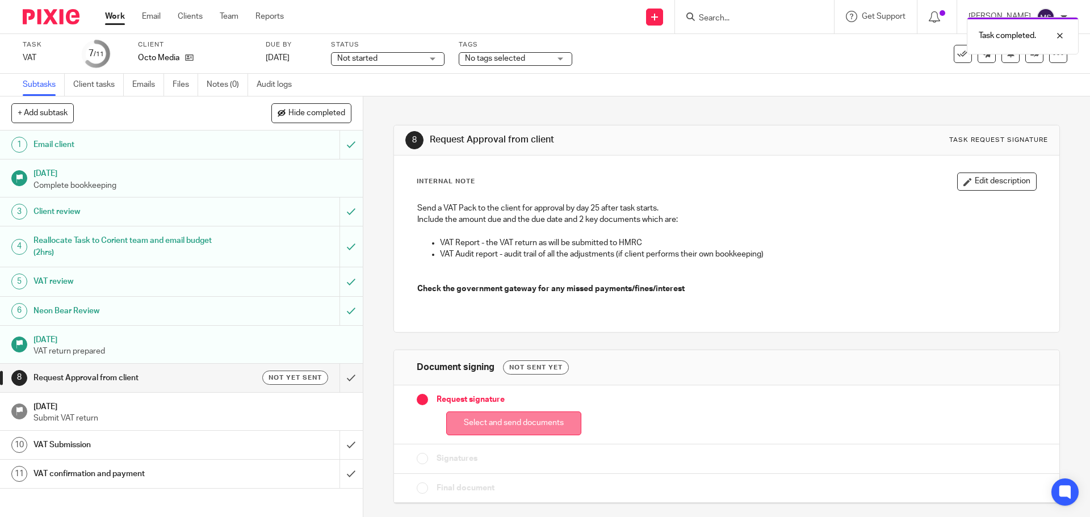
click at [507, 417] on button "Select and send documents" at bounding box center [513, 423] width 135 height 24
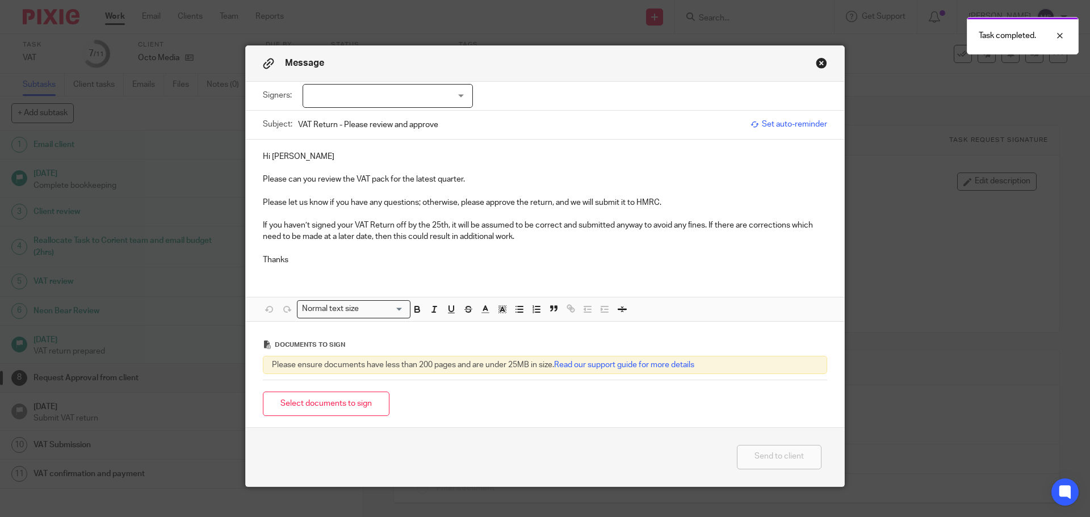
click at [369, 103] on div at bounding box center [387, 96] width 170 height 24
click at [350, 120] on span "[PERSON_NAME]" at bounding box center [349, 119] width 62 height 8
checkbox input "true"
click at [286, 159] on p "Hi Petr" at bounding box center [545, 156] width 564 height 11
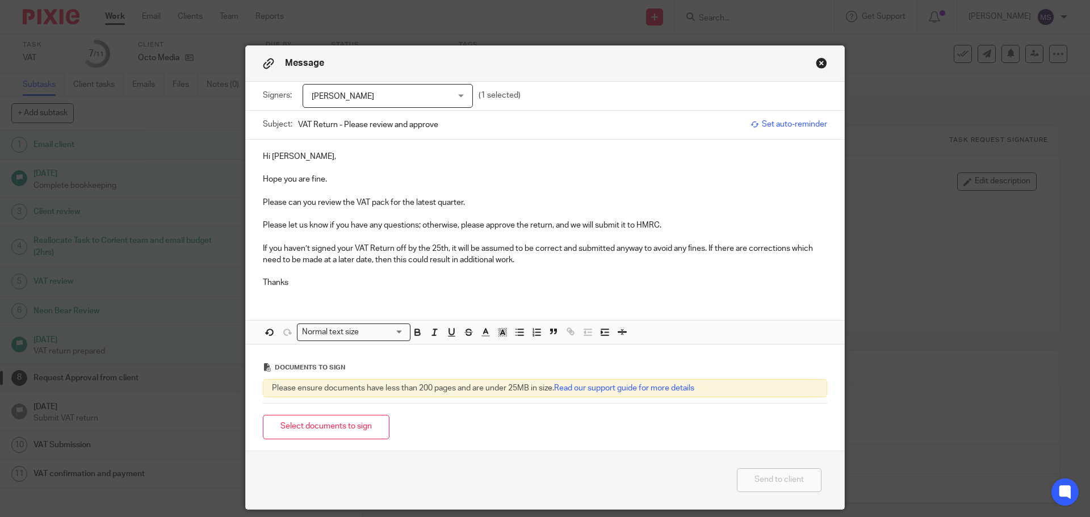
click at [263, 201] on p "Please can you review the VAT pack for the latest quarter." at bounding box center [545, 202] width 564 height 11
click at [439, 127] on input "VAT Return - Please review and approve" at bounding box center [521, 125] width 447 height 26
click at [334, 121] on input "VAT Return - Please review and approve" at bounding box center [521, 125] width 447 height 26
type input "VAT Return for quarter ended 31st August 2025 - Please review and approve"
click at [263, 204] on p "QPlease can you review the VAT pack for the latest quarter." at bounding box center [545, 202] width 564 height 11
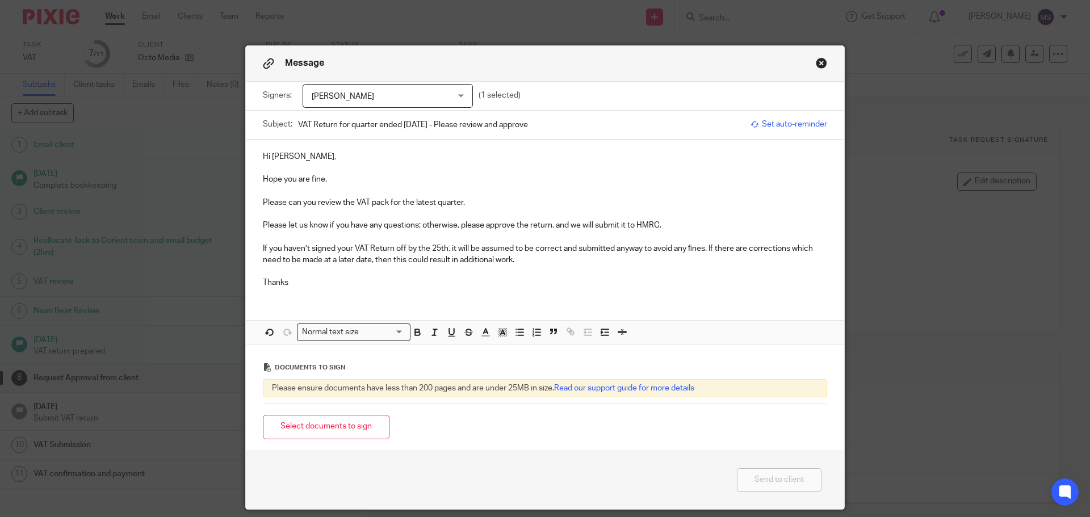
click at [483, 198] on p "Please can you review the VAT pack for the latest quarter." at bounding box center [545, 202] width 564 height 11
click at [685, 224] on p "Please let us know if you have any questions; otherwise, please approve the ret…" at bounding box center [545, 225] width 564 height 11
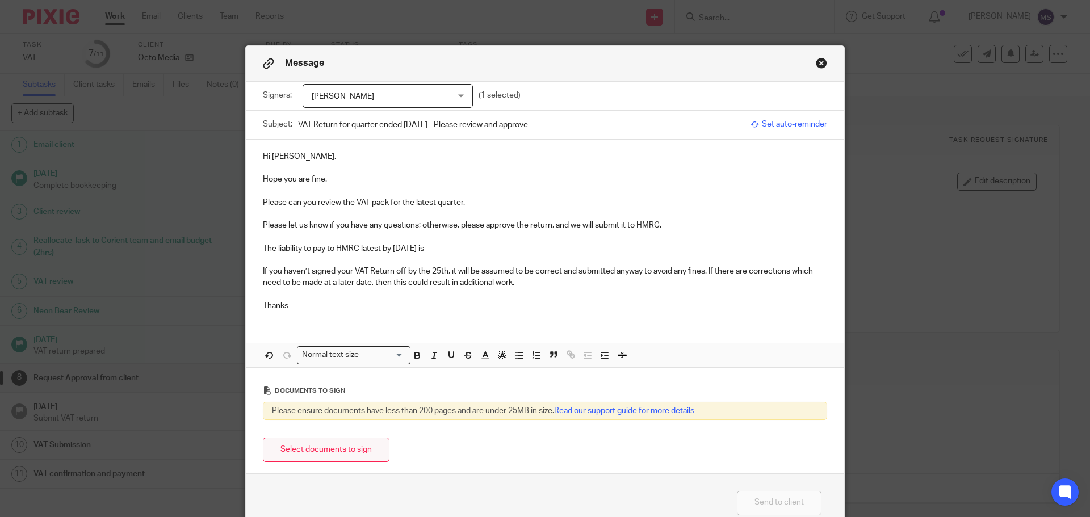
click at [332, 449] on button "Select documents to sign" at bounding box center [326, 450] width 127 height 24
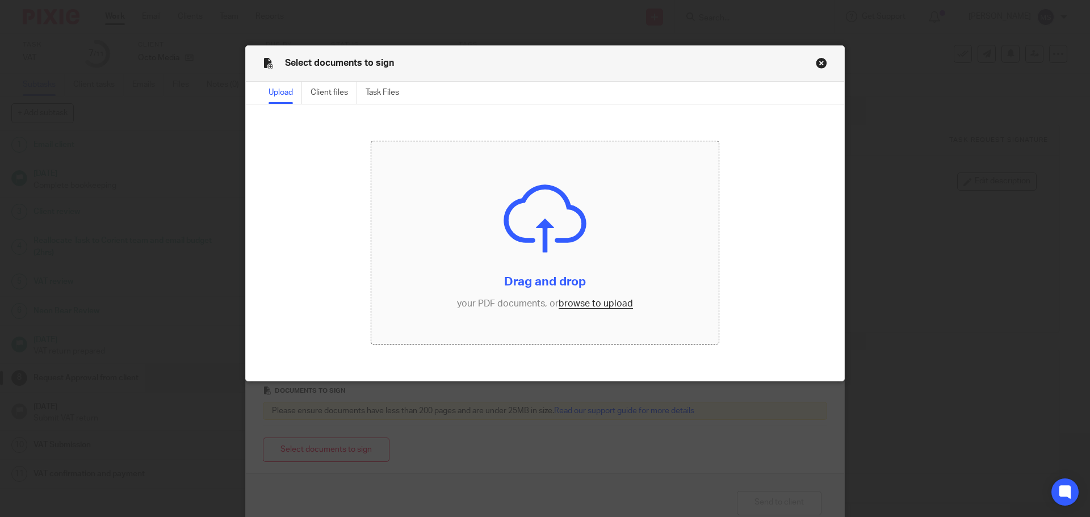
click at [593, 298] on input "file" at bounding box center [545, 242] width 348 height 203
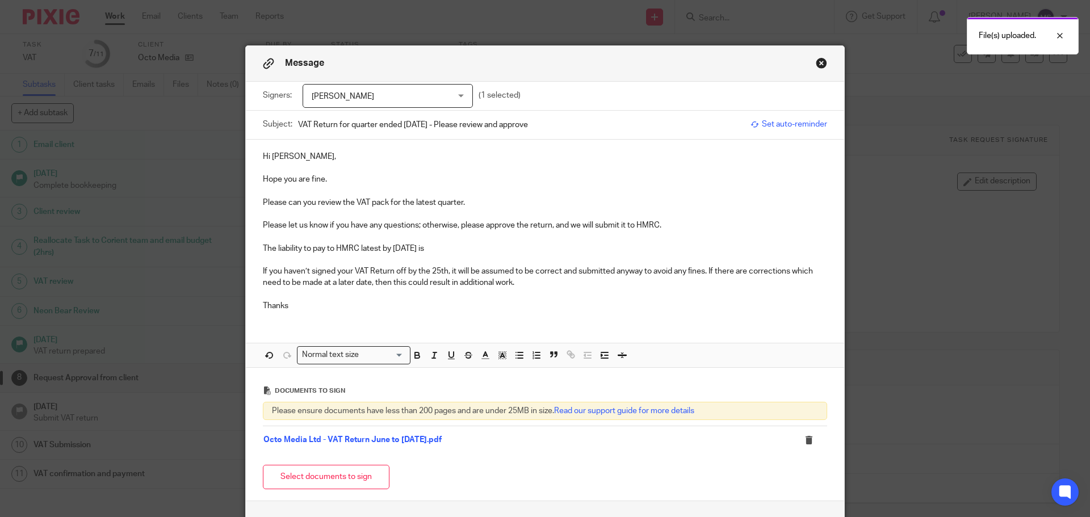
click at [476, 243] on p "The liability to pay to HMRC latest by 7th October is" at bounding box center [545, 248] width 564 height 11
click at [493, 249] on p "The liability to pay to HMRC latest by 7th October is £4,916.34" at bounding box center [545, 248] width 564 height 11
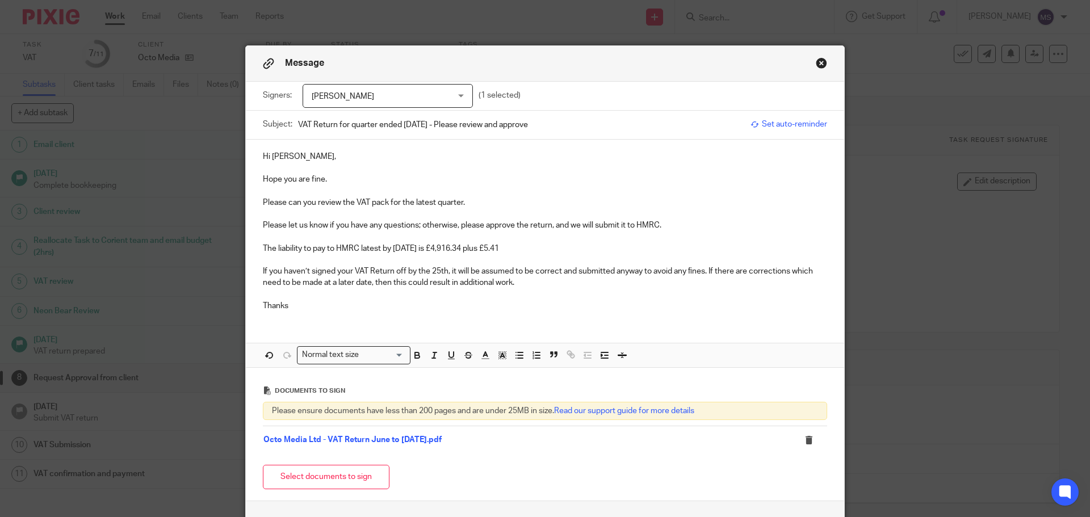
click at [496, 247] on p "The liability to pay to HMRC latest by 7th October is £4,916.34 plus £5.41" at bounding box center [545, 248] width 564 height 11
click at [570, 249] on p "The liability to pay to HMRC latest by 7th October is £4,916.34 plus an additio…" at bounding box center [545, 248] width 564 height 11
click at [641, 243] on p "The liability to pay to HMRC latest by 7th October is £4,916.34 plus an additio…" at bounding box center [545, 248] width 564 height 11
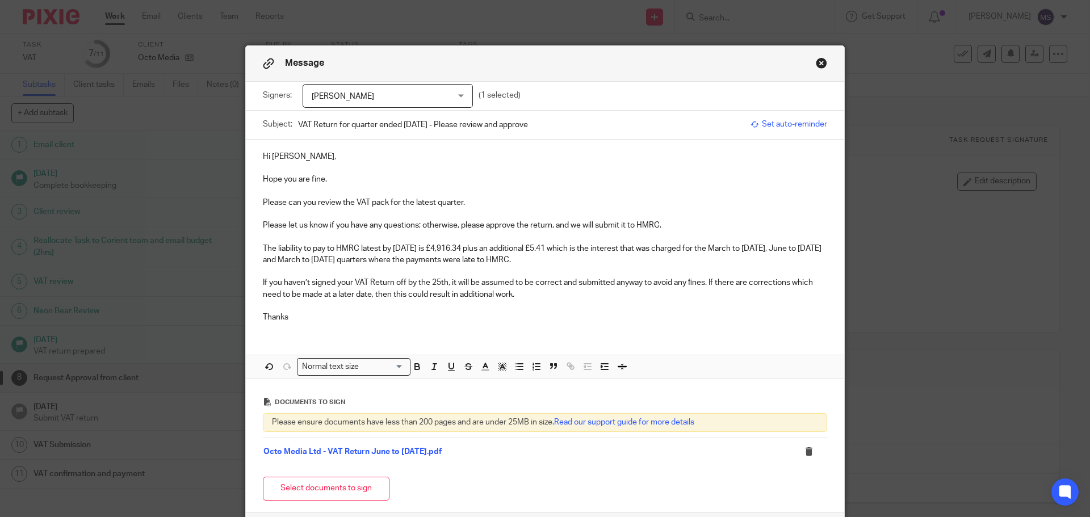
click at [549, 262] on p "The liability to pay to HMRC latest by 7th October is £4,916.34 plus an additio…" at bounding box center [545, 254] width 564 height 23
click at [708, 283] on p "If you haven’t signed your VAT Return off by the 25th, it will be assumed to be…" at bounding box center [545, 288] width 564 height 23
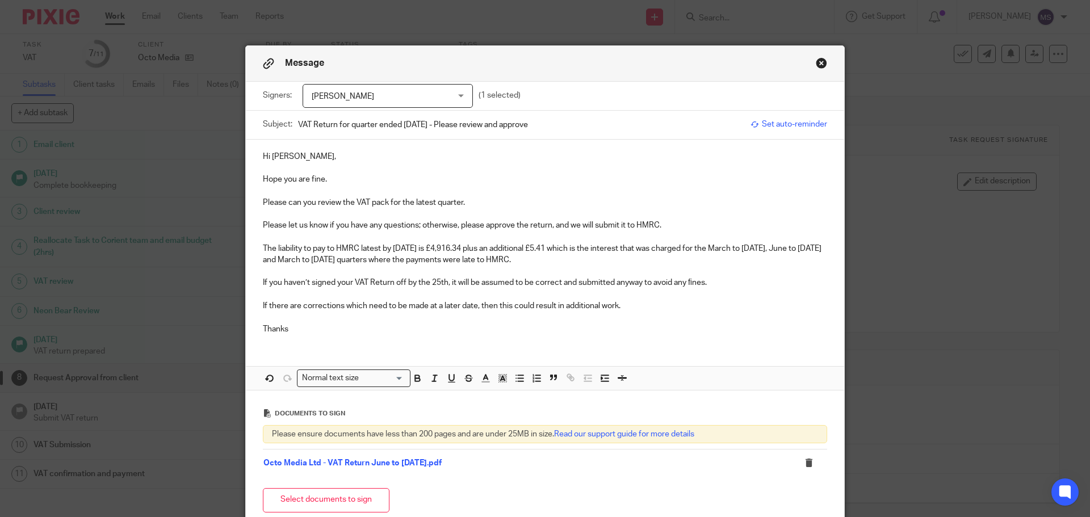
click at [628, 308] on p "If there are corrections which need to be made at a later date, then this could…" at bounding box center [545, 305] width 564 height 11
click at [263, 330] on p "Thanks" at bounding box center [545, 328] width 564 height 11
drag, startPoint x: 623, startPoint y: 303, endPoint x: 259, endPoint y: 301, distance: 363.2
click at [263, 301] on p "If there are corrections which need to be made at a later date, then this could…" at bounding box center [545, 305] width 564 height 11
click at [397, 307] on p "Please let me know if you have any quetions." at bounding box center [545, 305] width 564 height 11
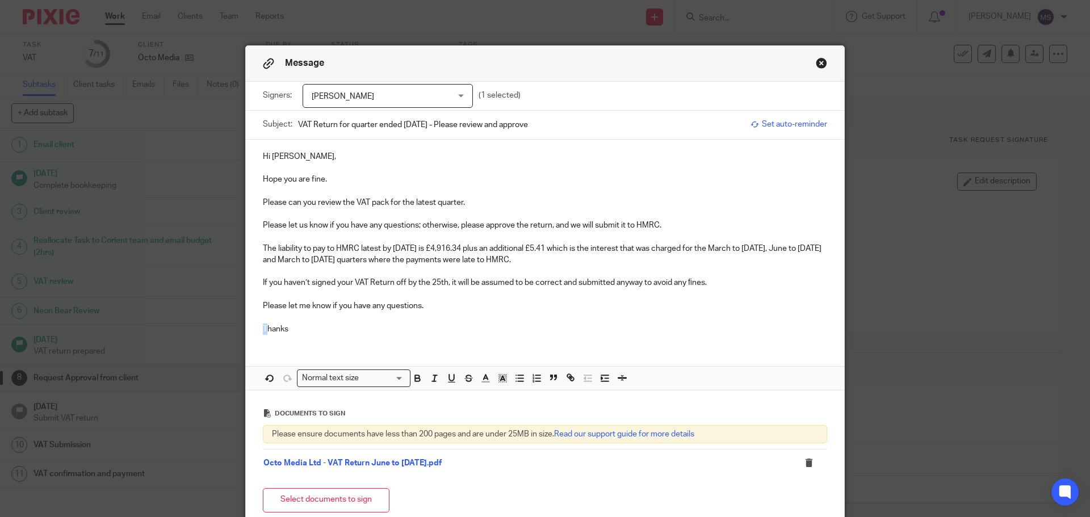
drag, startPoint x: 263, startPoint y: 331, endPoint x: 253, endPoint y: 334, distance: 9.9
click at [253, 334] on div "Hi Petr, Hope you are fine. Please can you review the VAT pack for the latest q…" at bounding box center [545, 242] width 598 height 204
click at [322, 322] on p at bounding box center [545, 317] width 564 height 11
click at [305, 326] on p "Many thanks" at bounding box center [545, 328] width 564 height 11
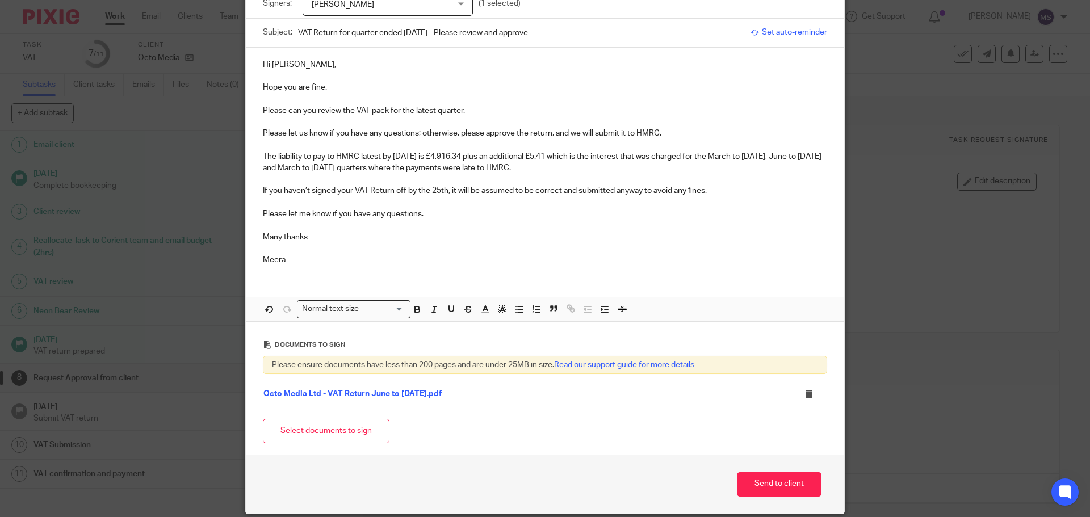
scroll to position [134, 0]
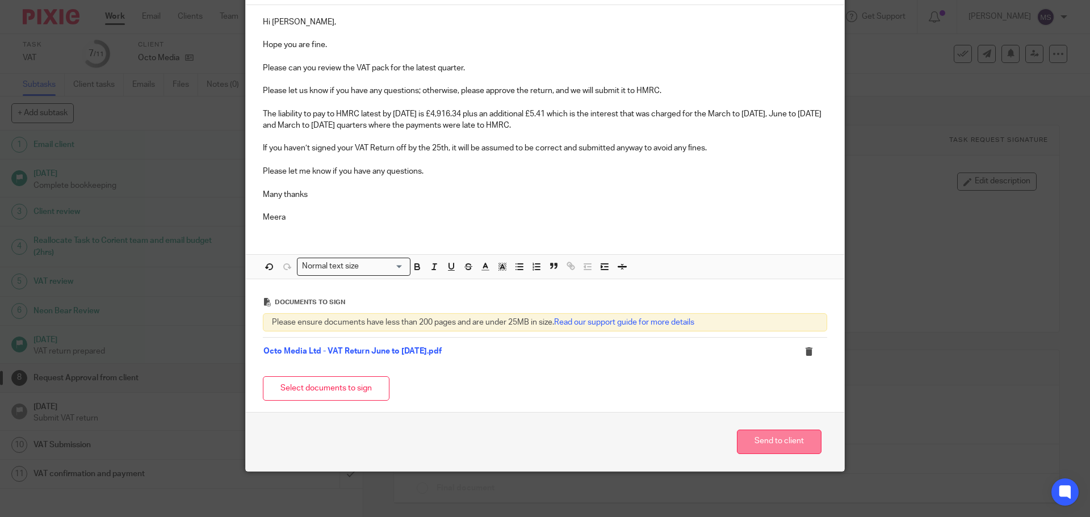
click at [777, 439] on button "Send to client" at bounding box center [779, 442] width 85 height 24
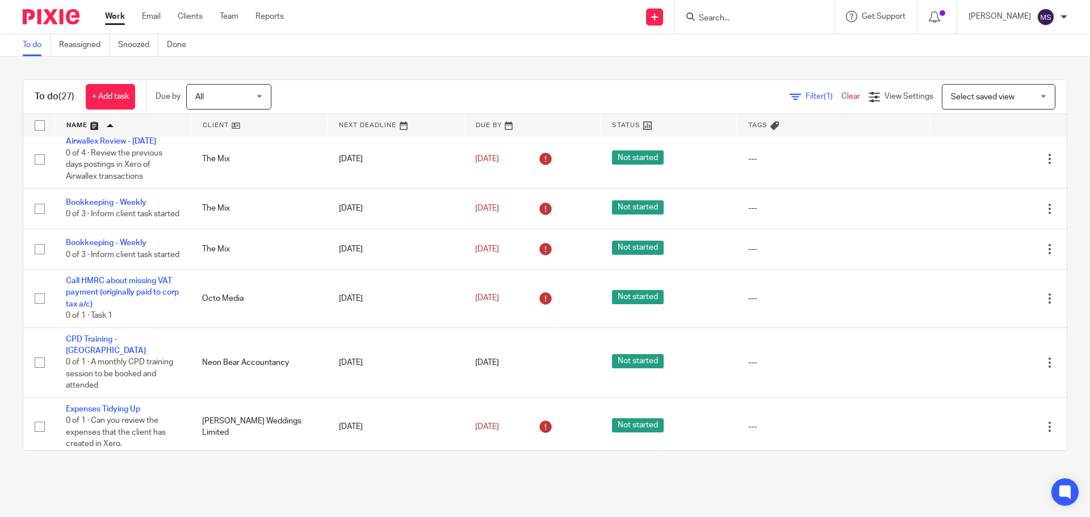
scroll to position [454, 0]
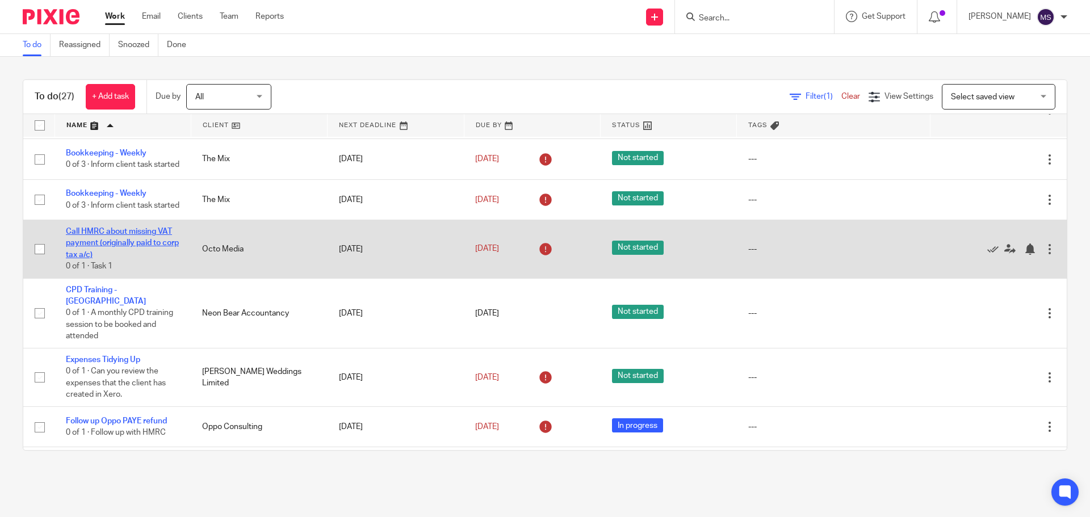
drag, startPoint x: 111, startPoint y: 261, endPoint x: 91, endPoint y: 267, distance: 20.7
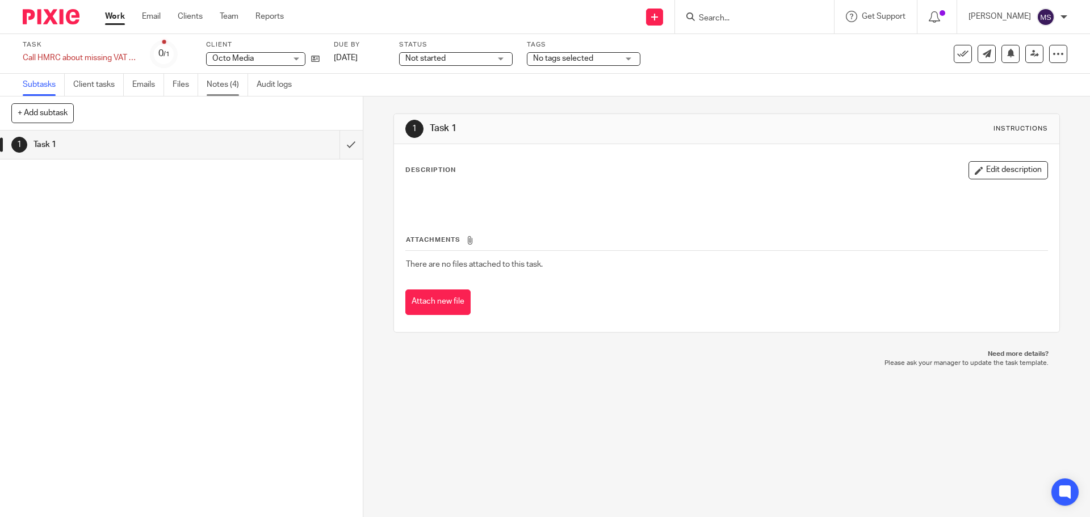
click at [220, 82] on link "Notes (4)" at bounding box center [227, 85] width 41 height 22
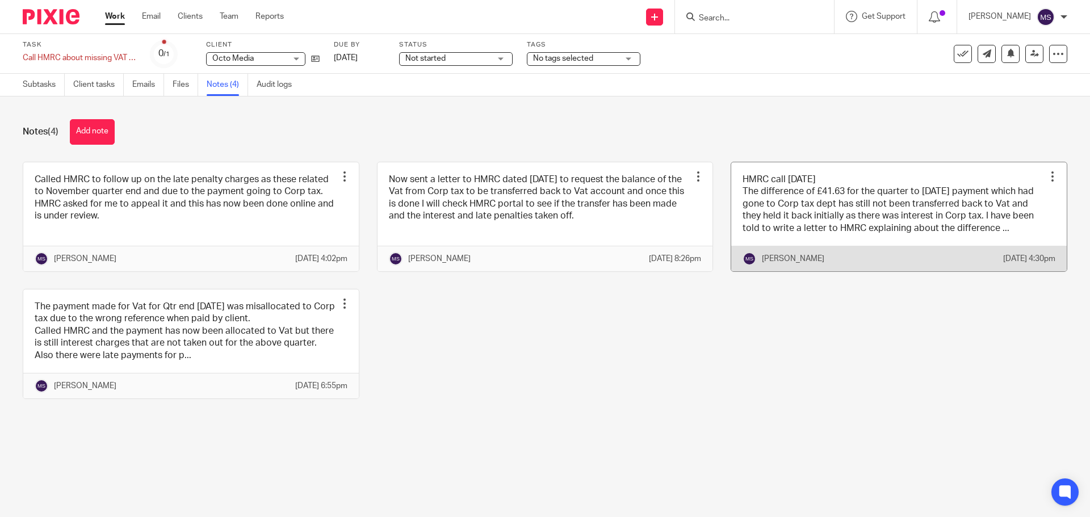
click at [788, 230] on link at bounding box center [898, 216] width 335 height 109
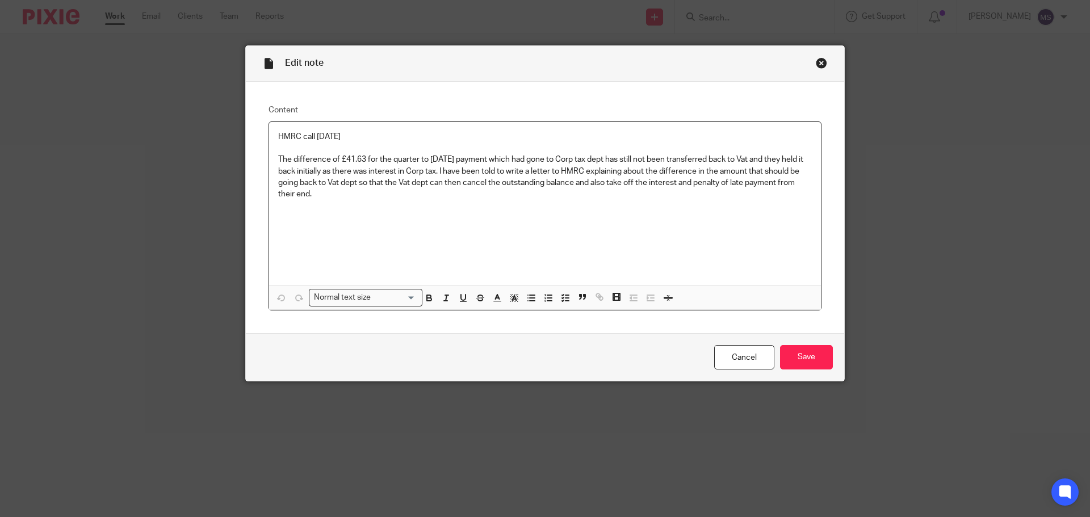
click at [816, 64] on div "Close this dialog window" at bounding box center [820, 62] width 11 height 11
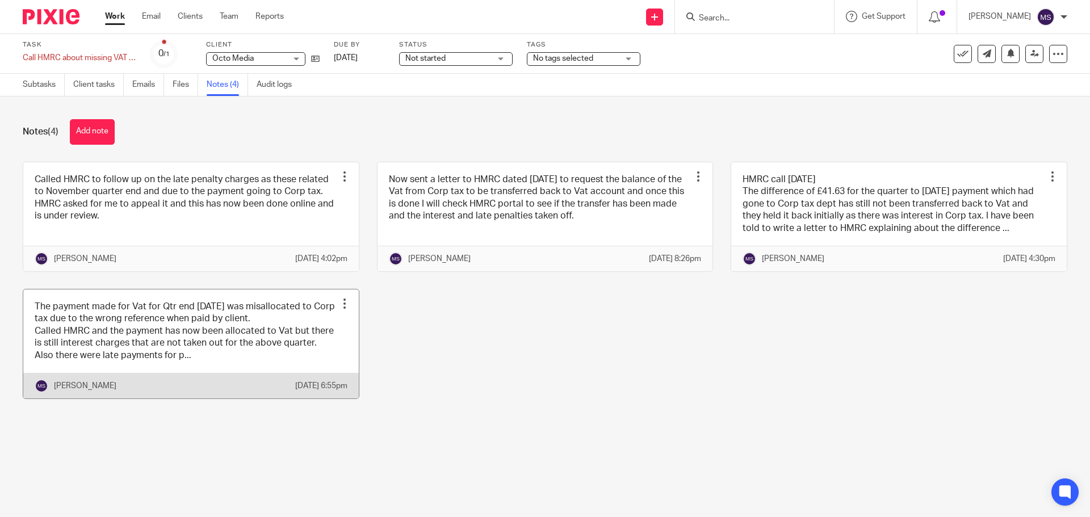
click at [227, 374] on link at bounding box center [190, 343] width 335 height 109
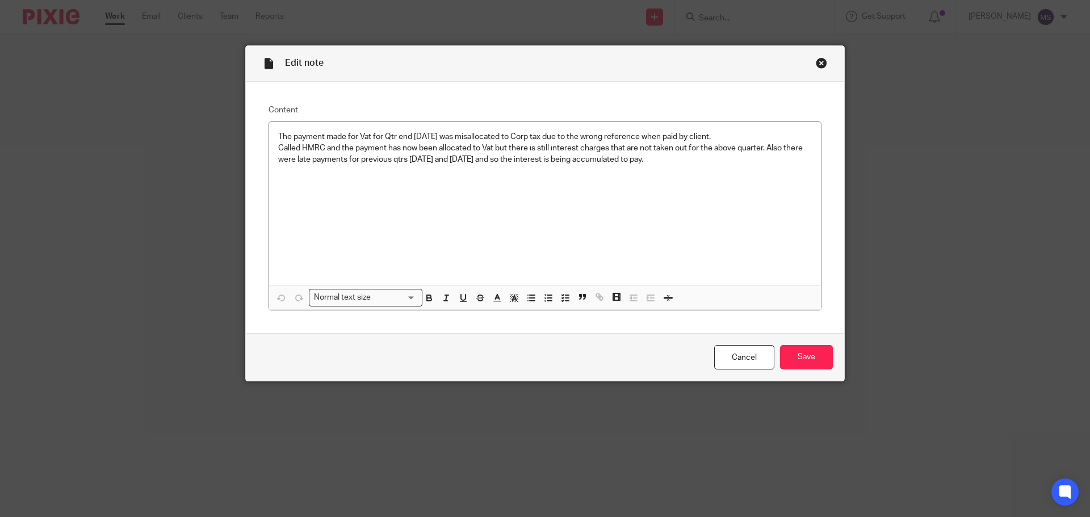
click at [818, 65] on div "Close this dialog window" at bounding box center [820, 62] width 11 height 11
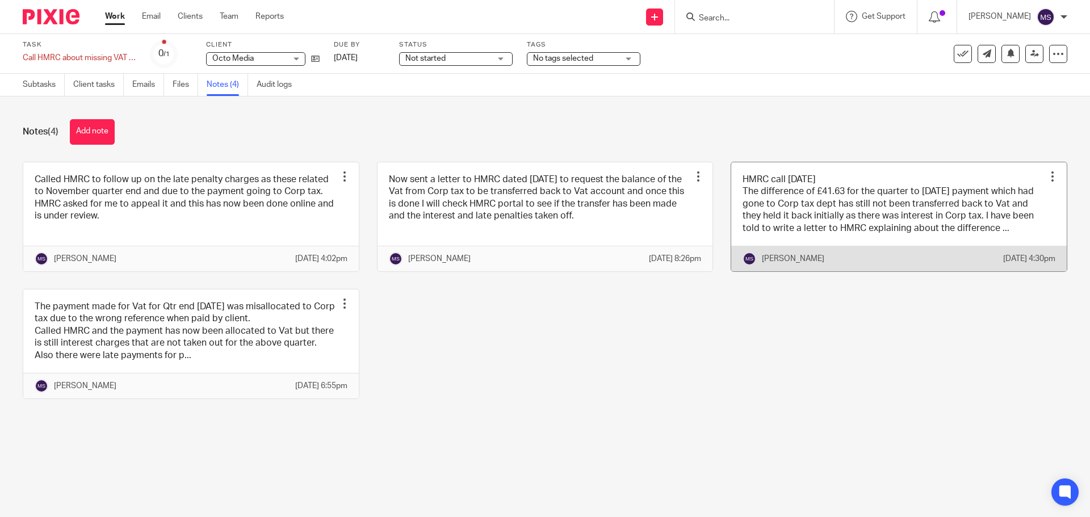
click at [799, 195] on link at bounding box center [898, 216] width 335 height 109
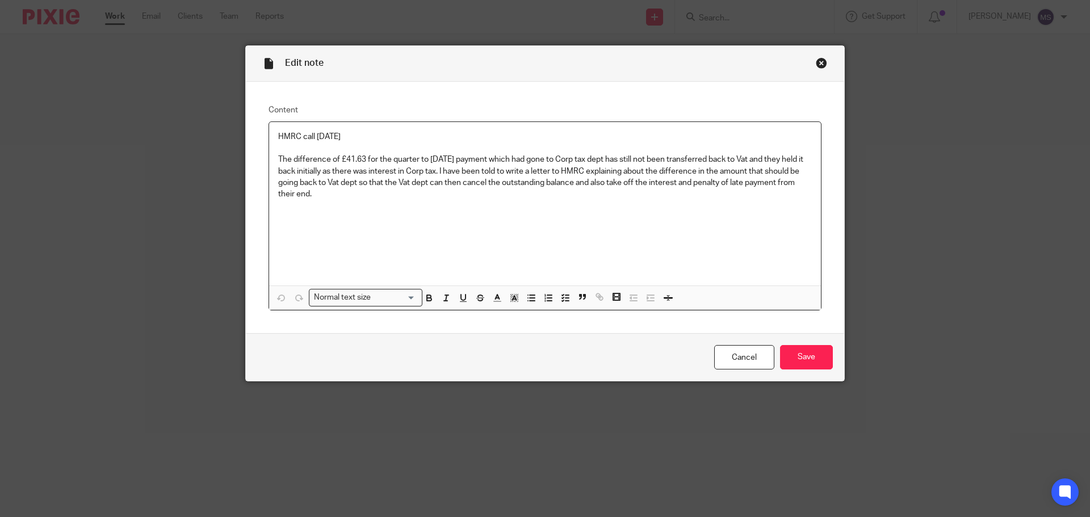
click at [819, 65] on div "Close this dialog window" at bounding box center [820, 62] width 11 height 11
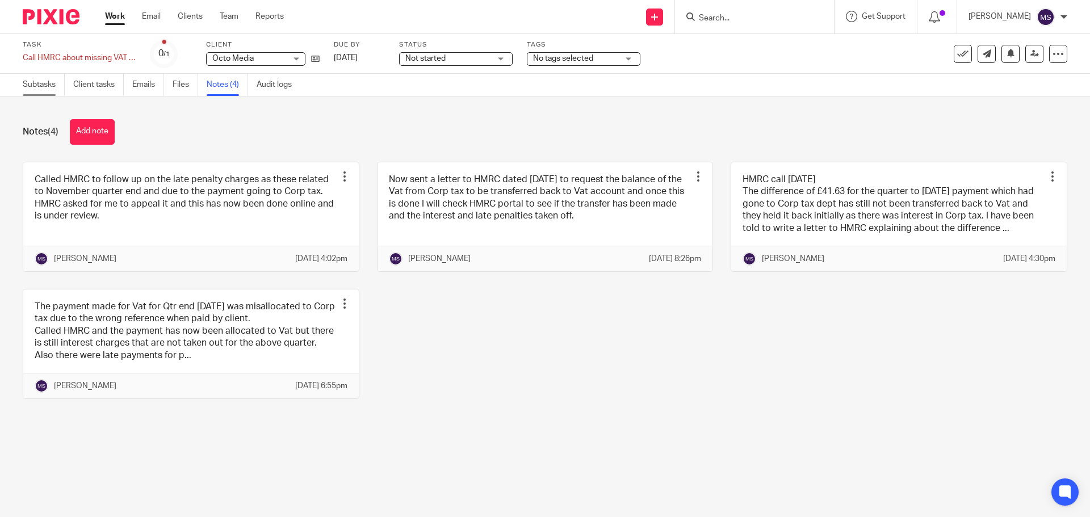
click at [31, 84] on link "Subtasks" at bounding box center [44, 85] width 42 height 22
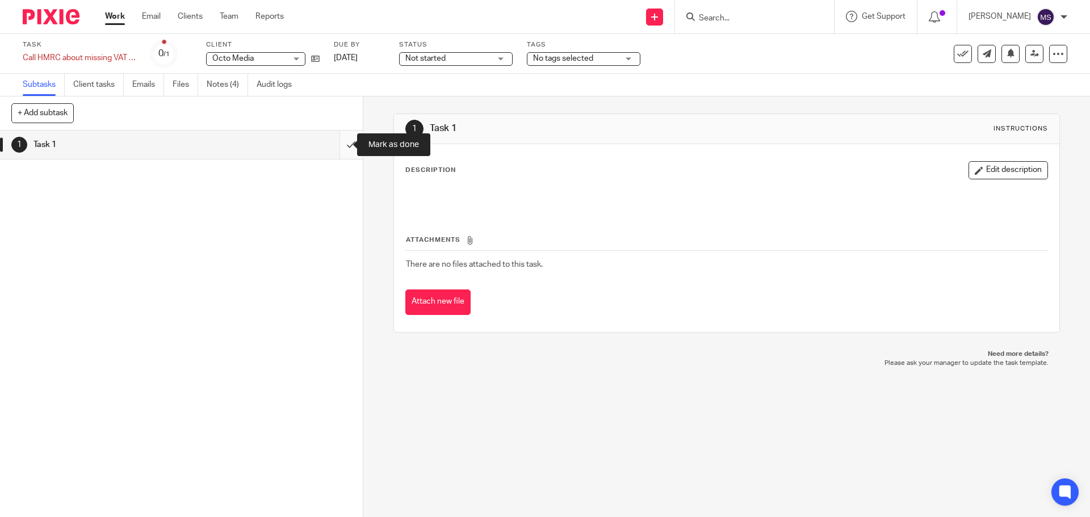
click at [342, 146] on input "submit" at bounding box center [181, 145] width 363 height 28
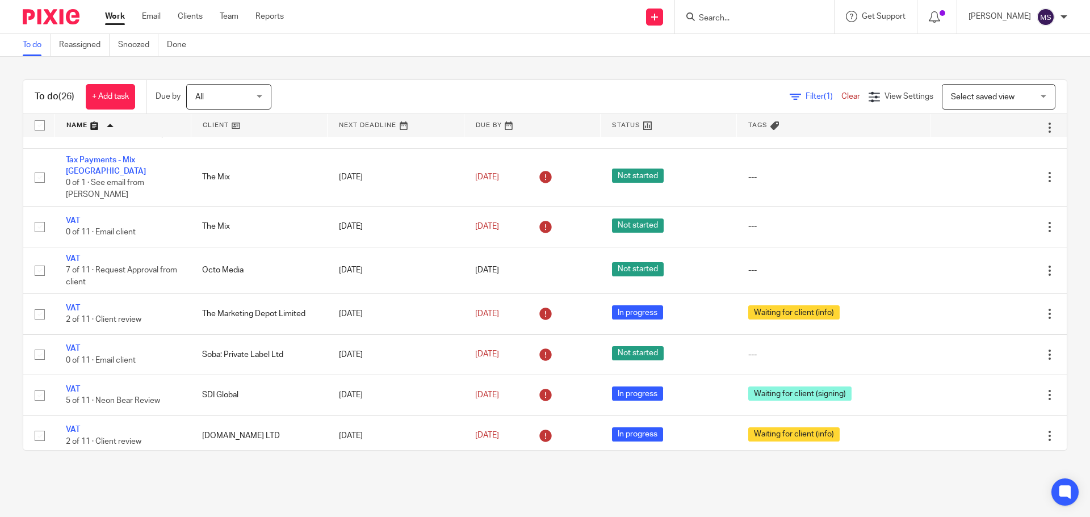
scroll to position [951, 0]
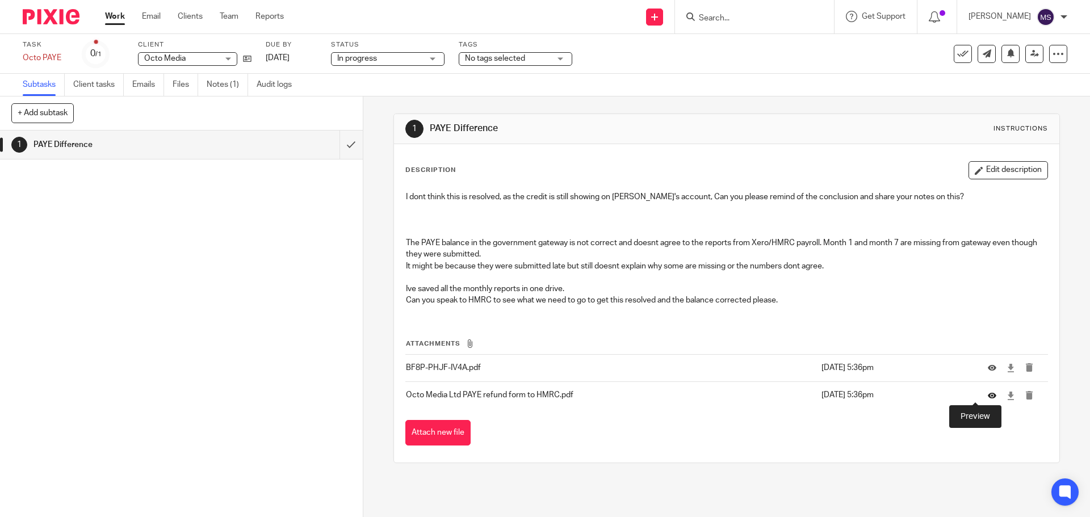
click at [987, 398] on icon at bounding box center [991, 395] width 9 height 9
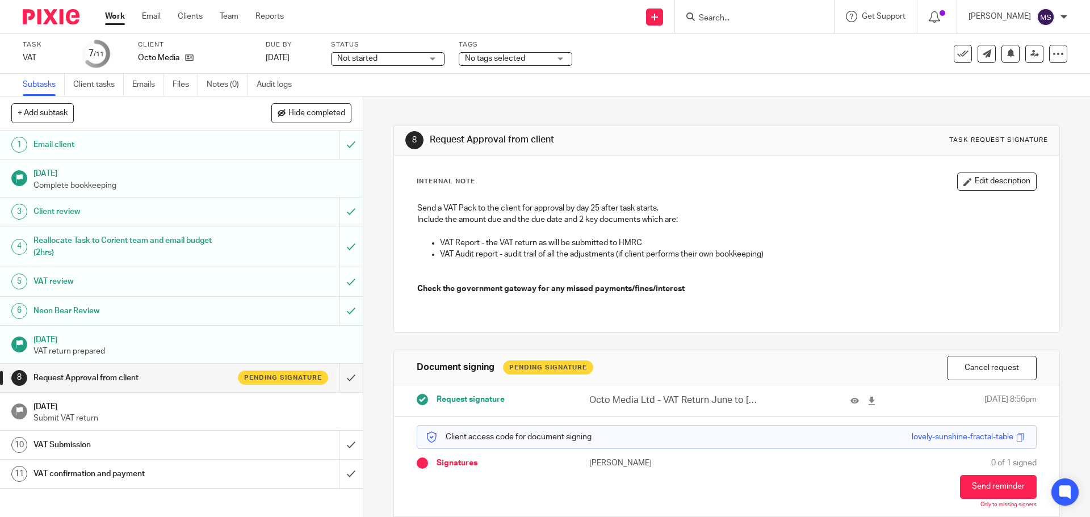
click at [378, 59] on span "Not started" at bounding box center [379, 59] width 85 height 12
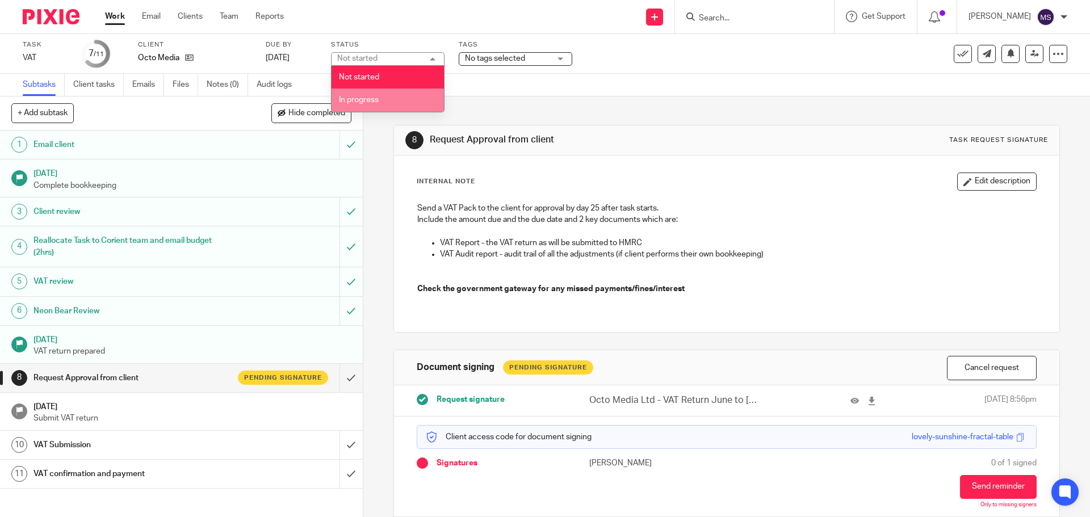
click at [368, 95] on li "In progress" at bounding box center [387, 100] width 112 height 23
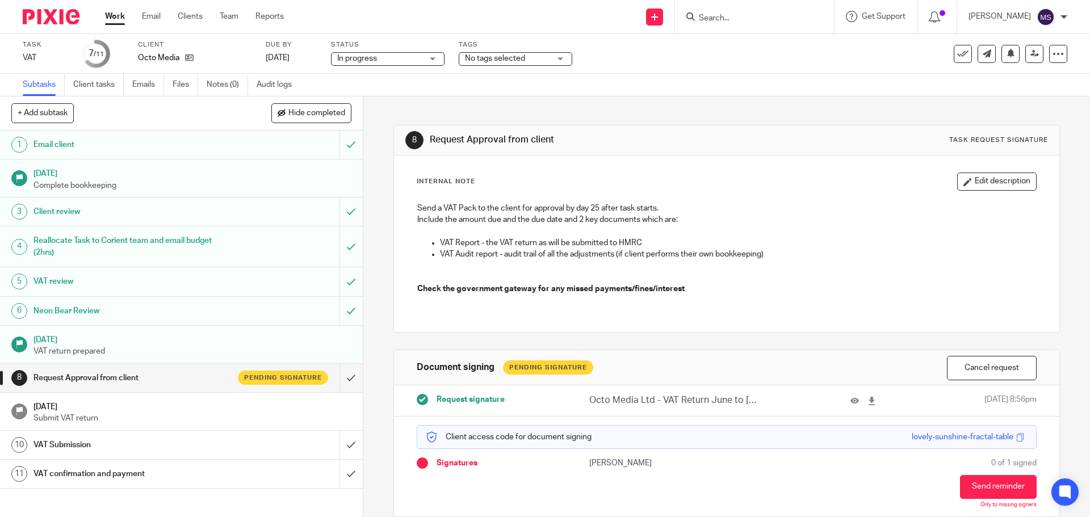
click at [491, 61] on span "No tags selected" at bounding box center [495, 58] width 60 height 8
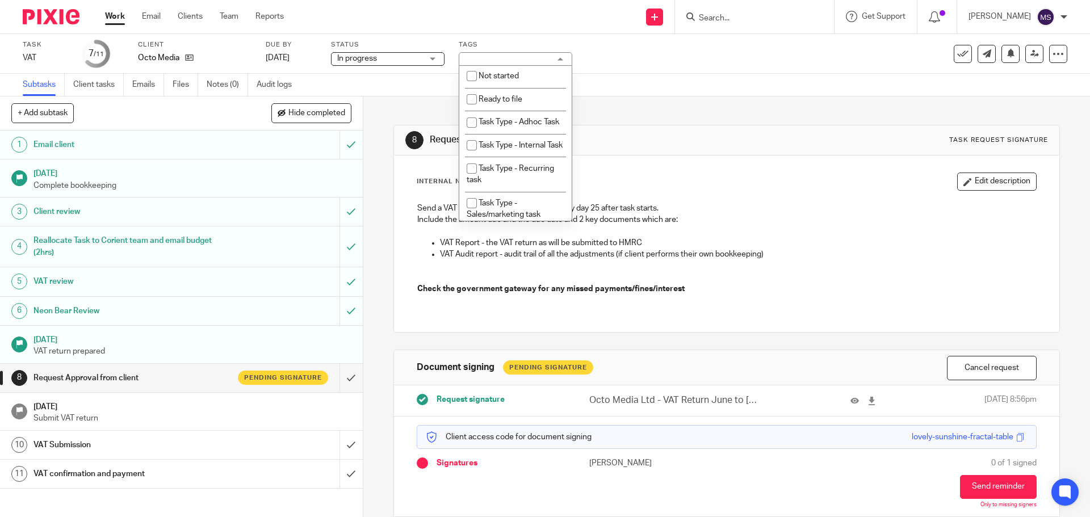
scroll to position [388, 0]
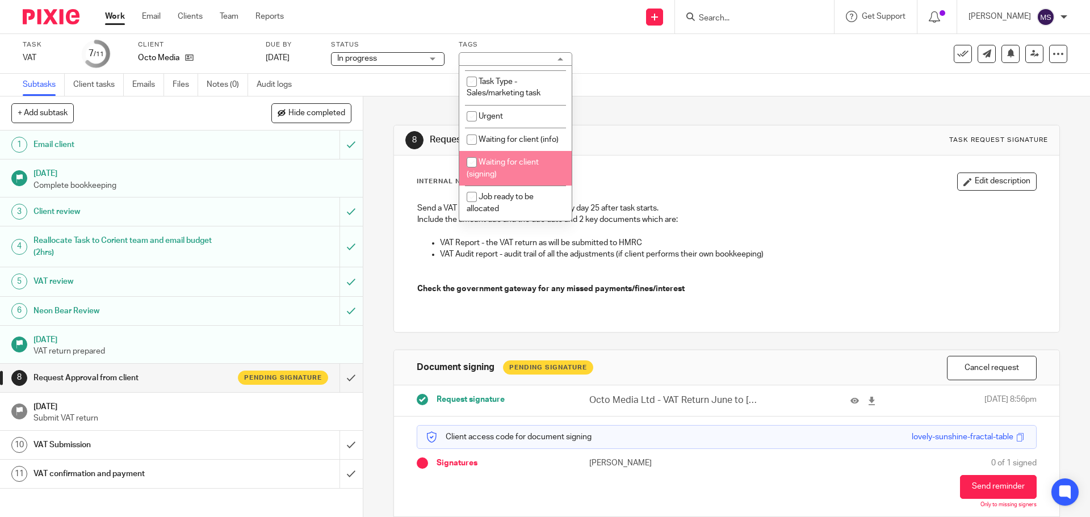
click at [468, 165] on input "checkbox" at bounding box center [472, 163] width 22 height 22
checkbox input "true"
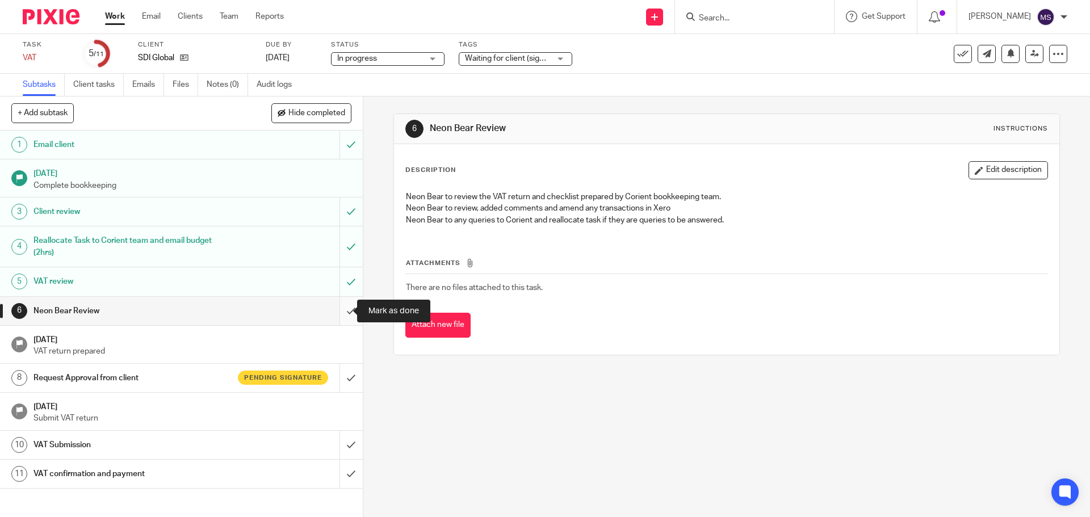
click at [339, 308] on input "submit" at bounding box center [181, 311] width 363 height 28
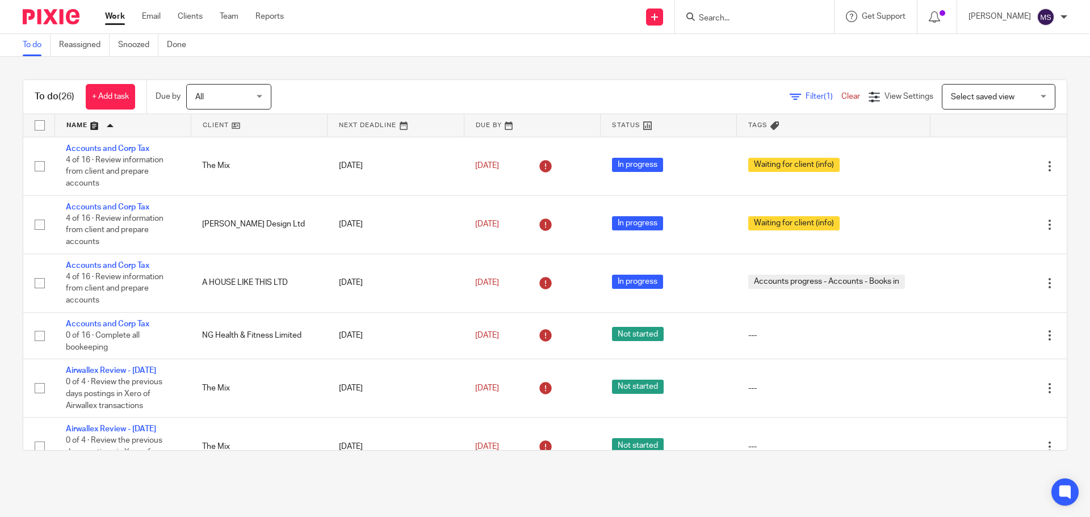
click at [1065, 14] on div at bounding box center [1063, 17] width 7 height 7
click at [1011, 78] on span "Logout" at bounding box center [1015, 79] width 26 height 8
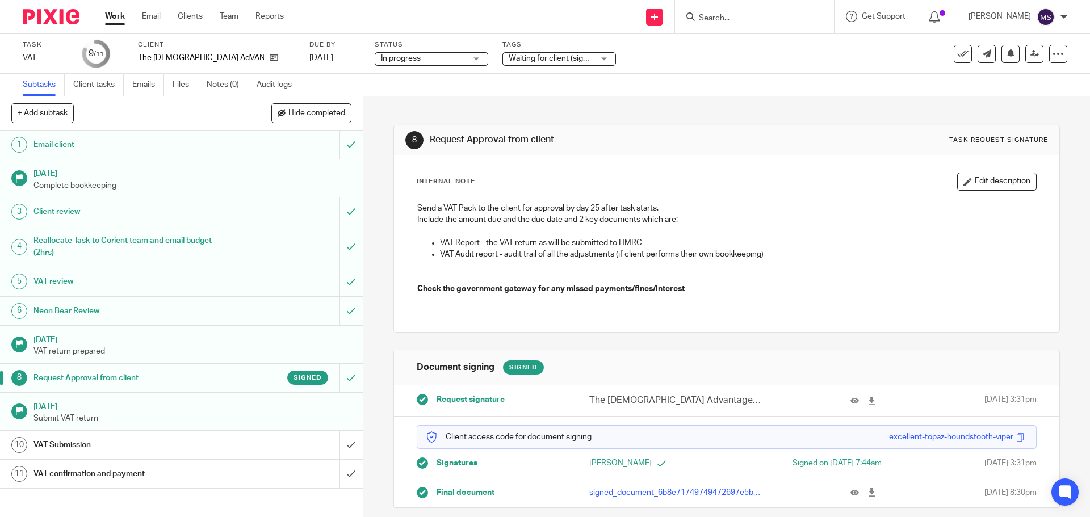
scroll to position [3, 0]
click at [1067, 17] on div "[PERSON_NAME] My profile Email integration Logout" at bounding box center [1017, 16] width 121 height 33
click at [1064, 18] on div at bounding box center [1063, 17] width 7 height 7
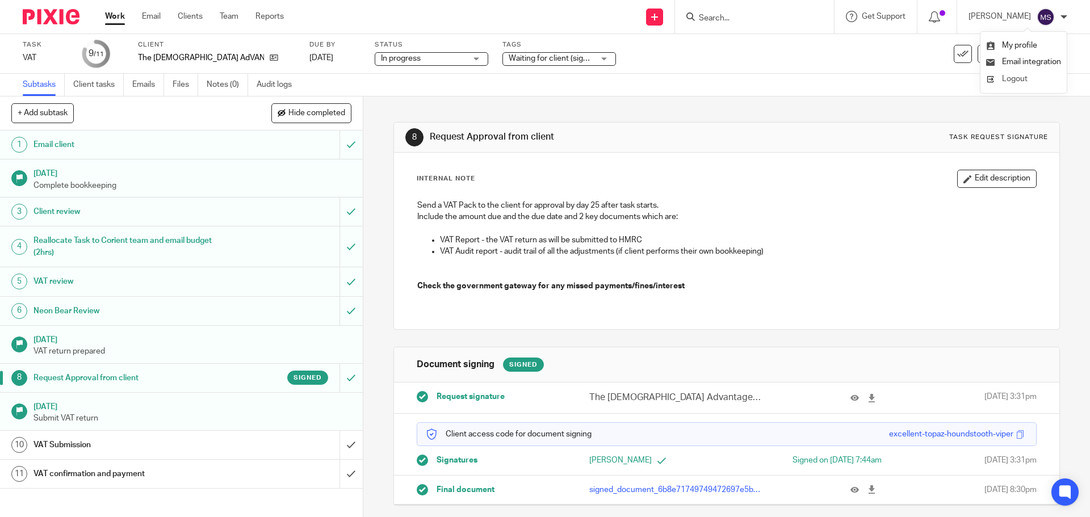
click at [1007, 79] on span "Logout" at bounding box center [1015, 79] width 26 height 8
